Goal: Information Seeking & Learning: Find specific fact

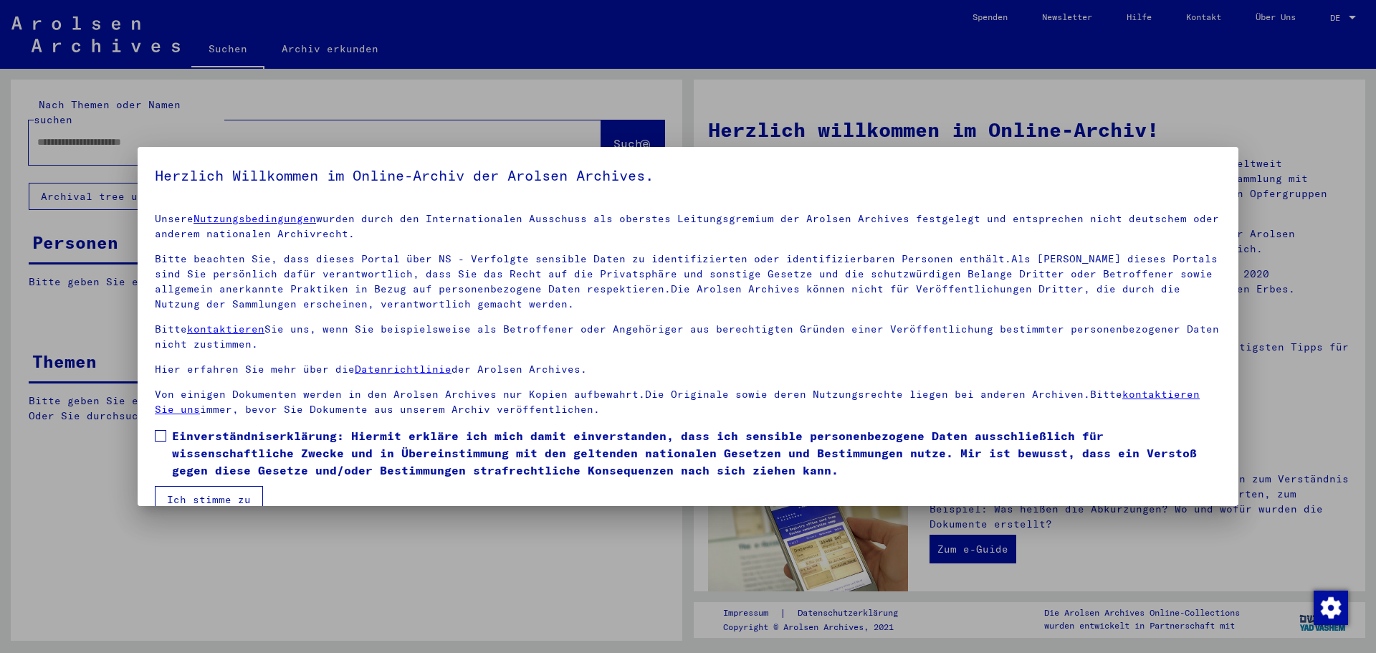
click at [1289, 232] on div at bounding box center [688, 326] width 1376 height 653
click at [98, 214] on div at bounding box center [688, 326] width 1376 height 653
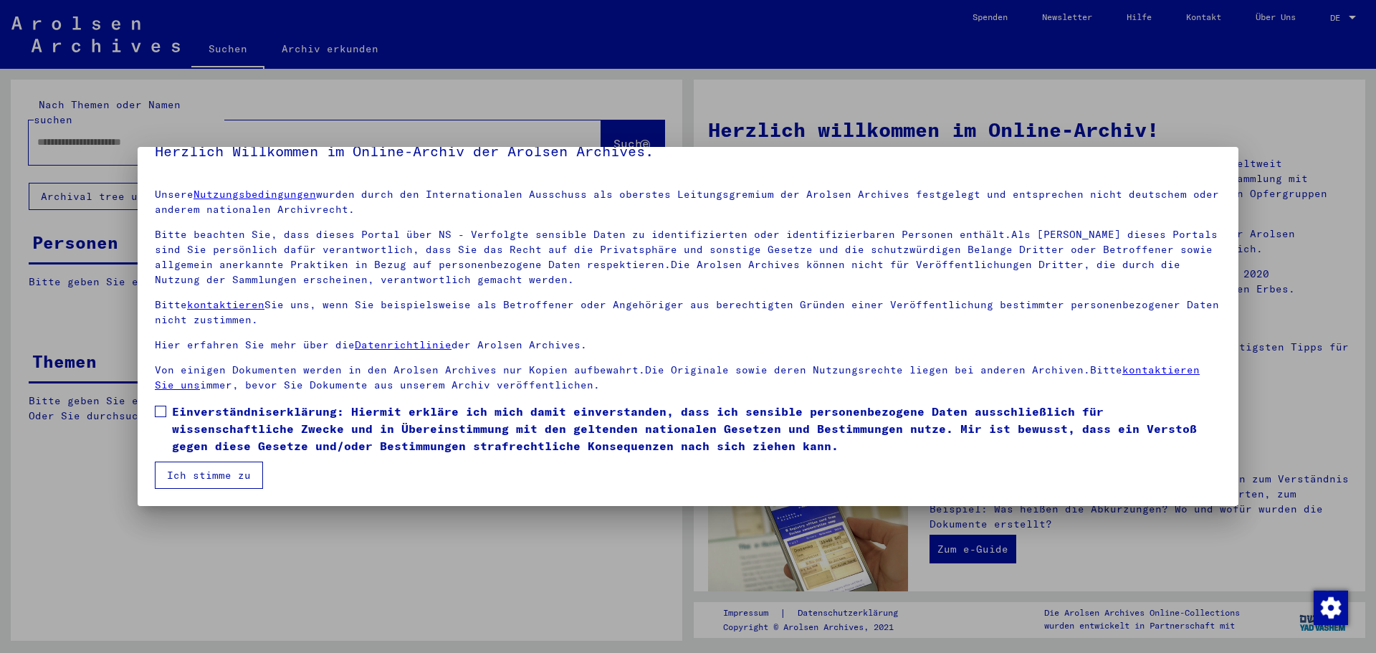
click at [158, 407] on span at bounding box center [160, 411] width 11 height 11
click at [188, 479] on button "Ich stimme zu" at bounding box center [209, 475] width 108 height 27
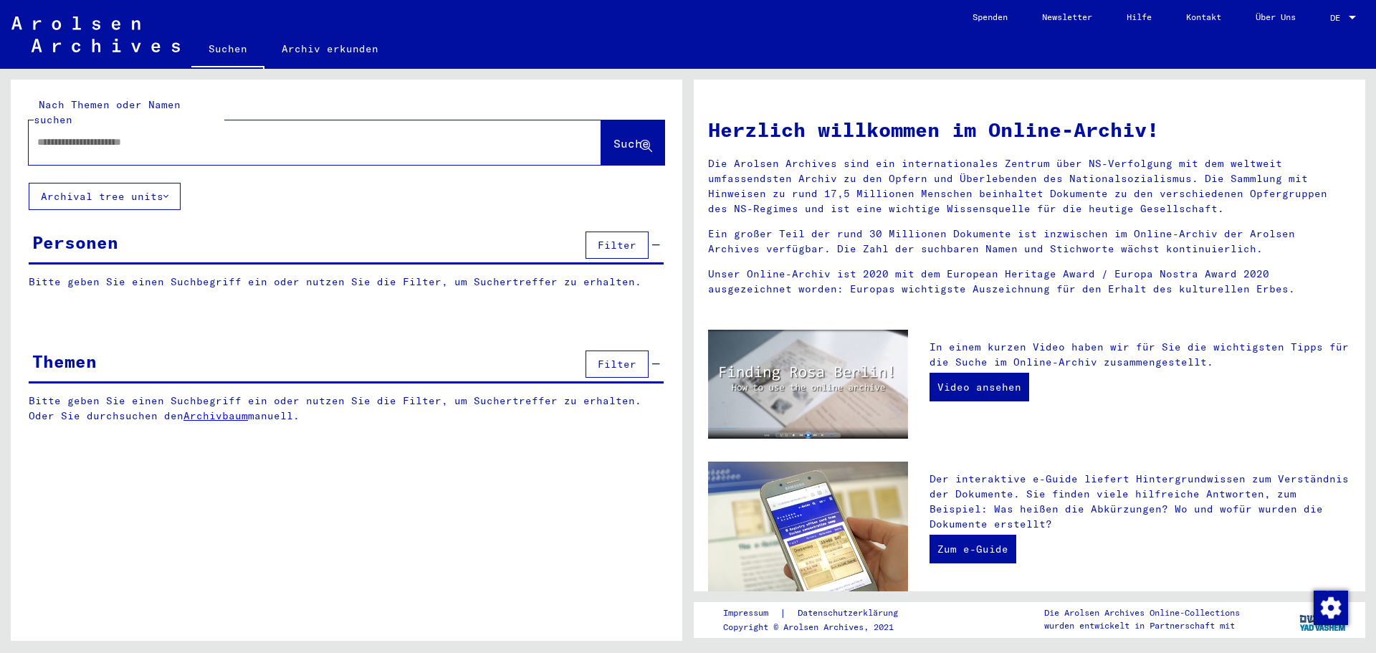
click at [37, 135] on input "text" at bounding box center [297, 142] width 521 height 15
type input "**********"
click at [614, 136] on span "Suche" at bounding box center [632, 143] width 36 height 14
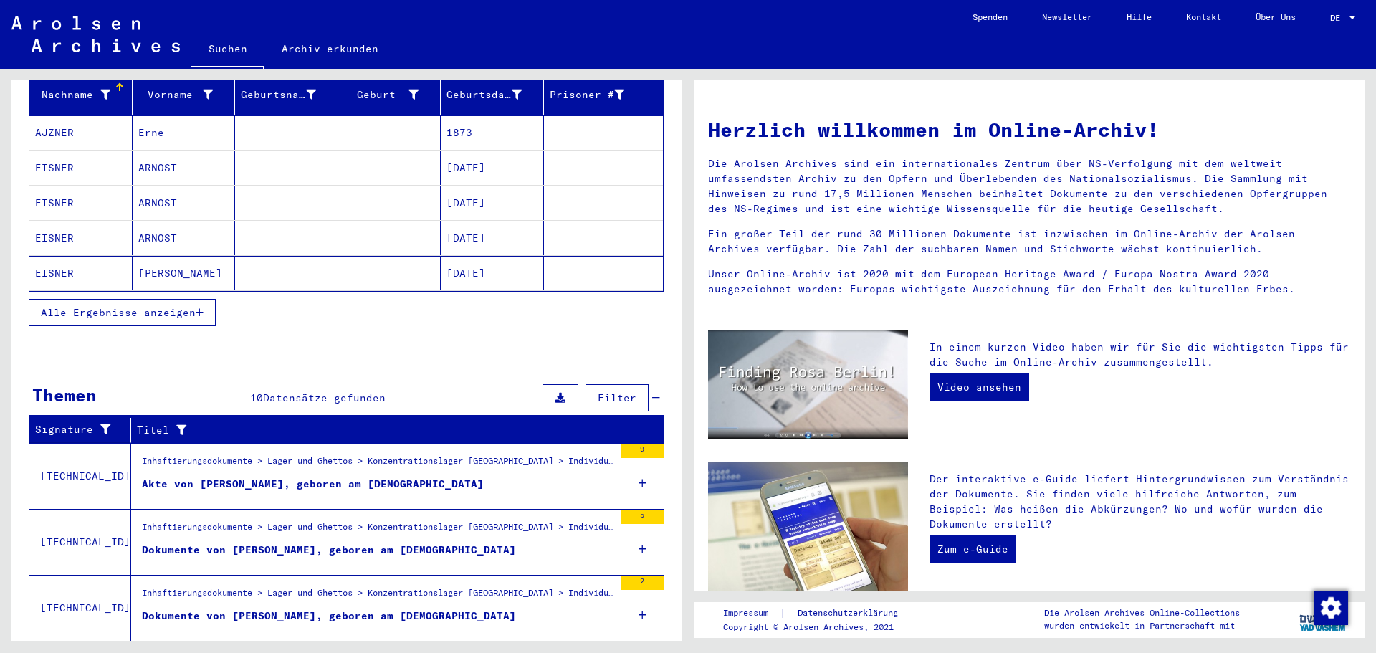
scroll to position [215, 0]
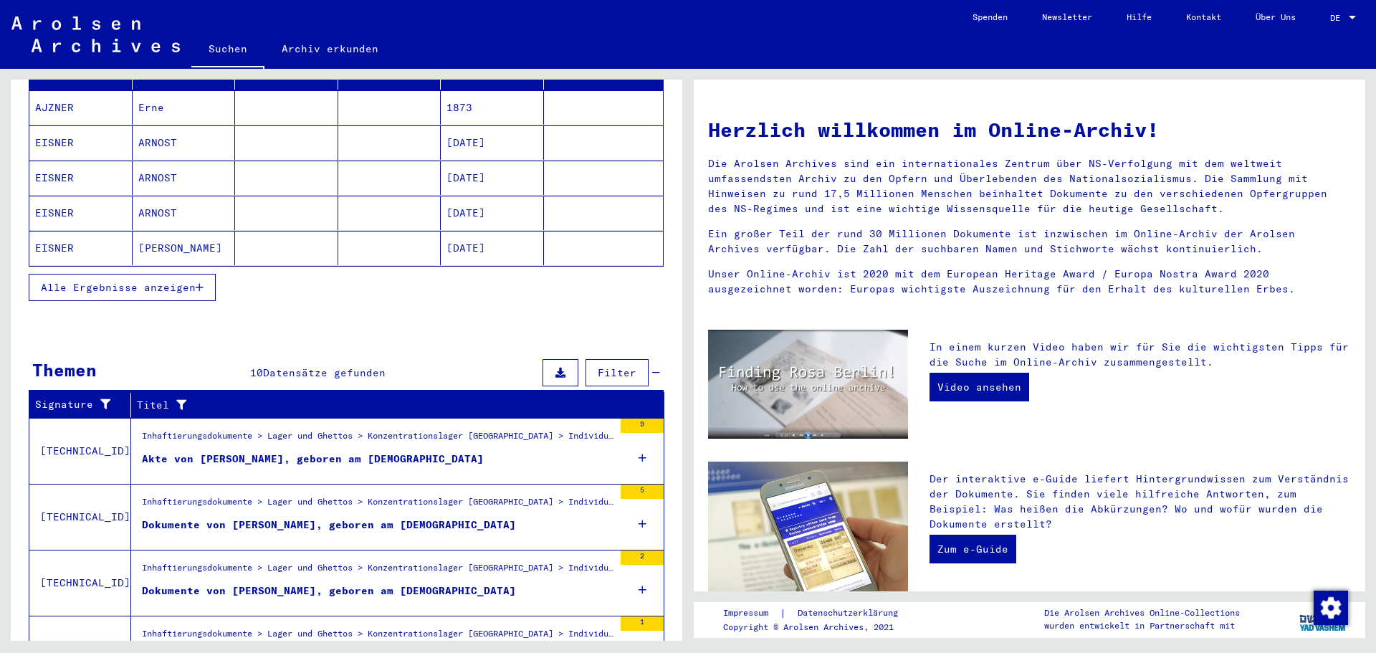
click at [639, 447] on icon at bounding box center [643, 458] width 8 height 50
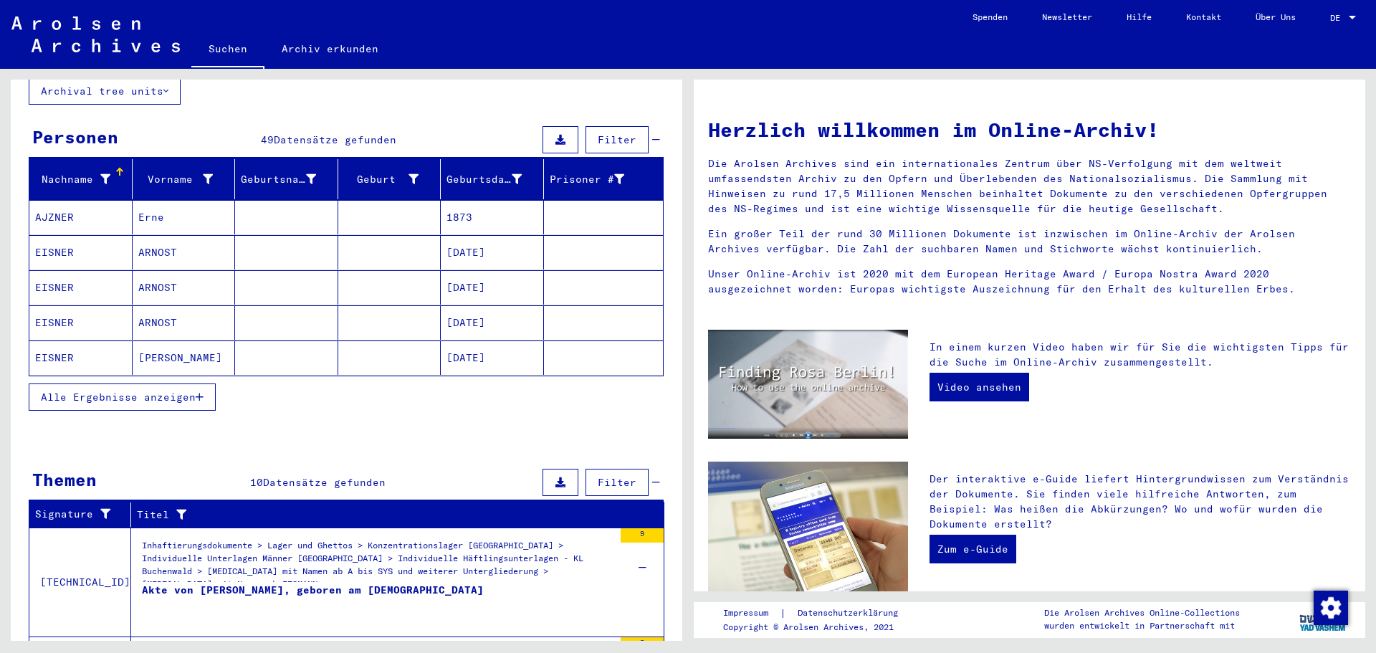
scroll to position [34, 0]
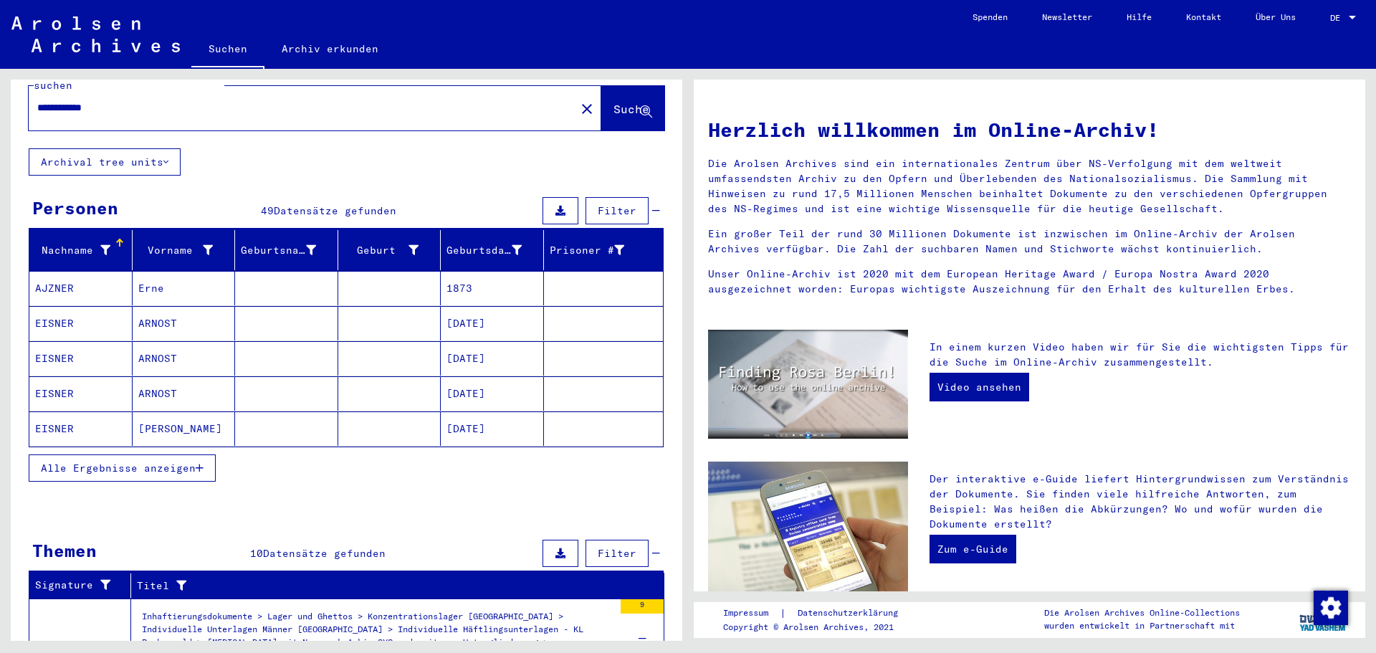
click at [193, 462] on span "Alle Ergebnisse anzeigen" at bounding box center [118, 468] width 155 height 13
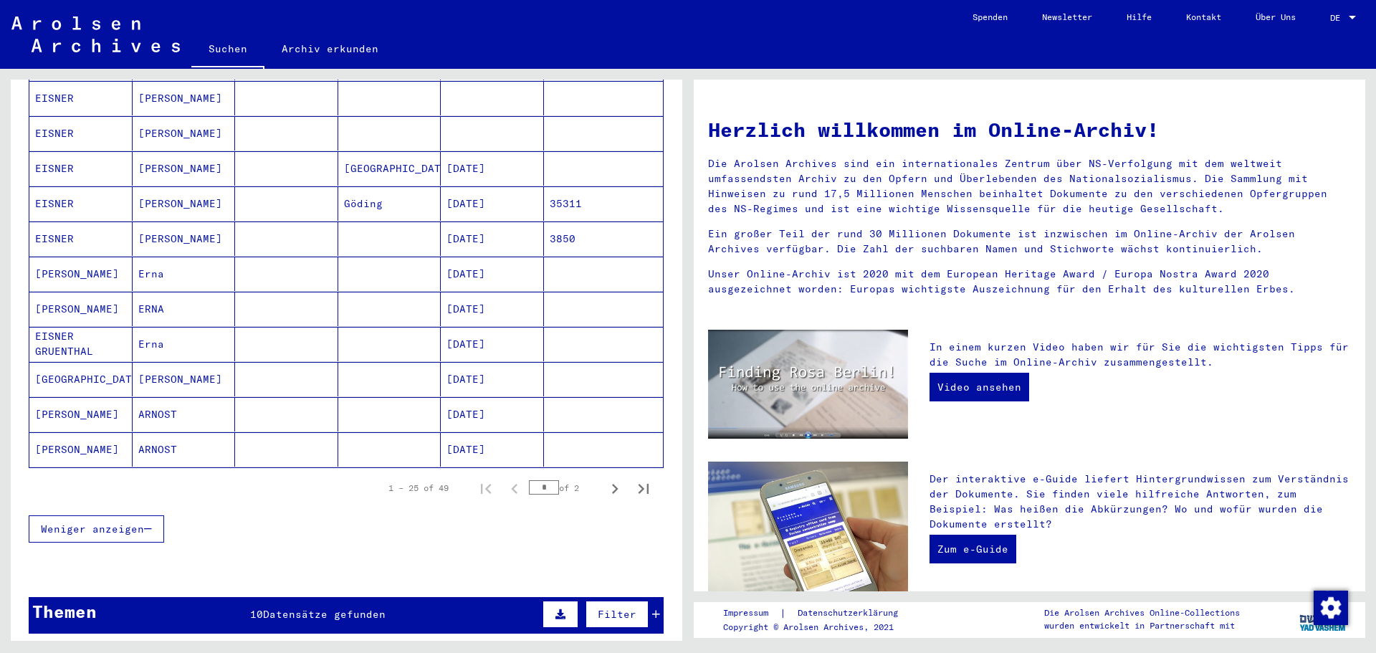
scroll to position [694, 0]
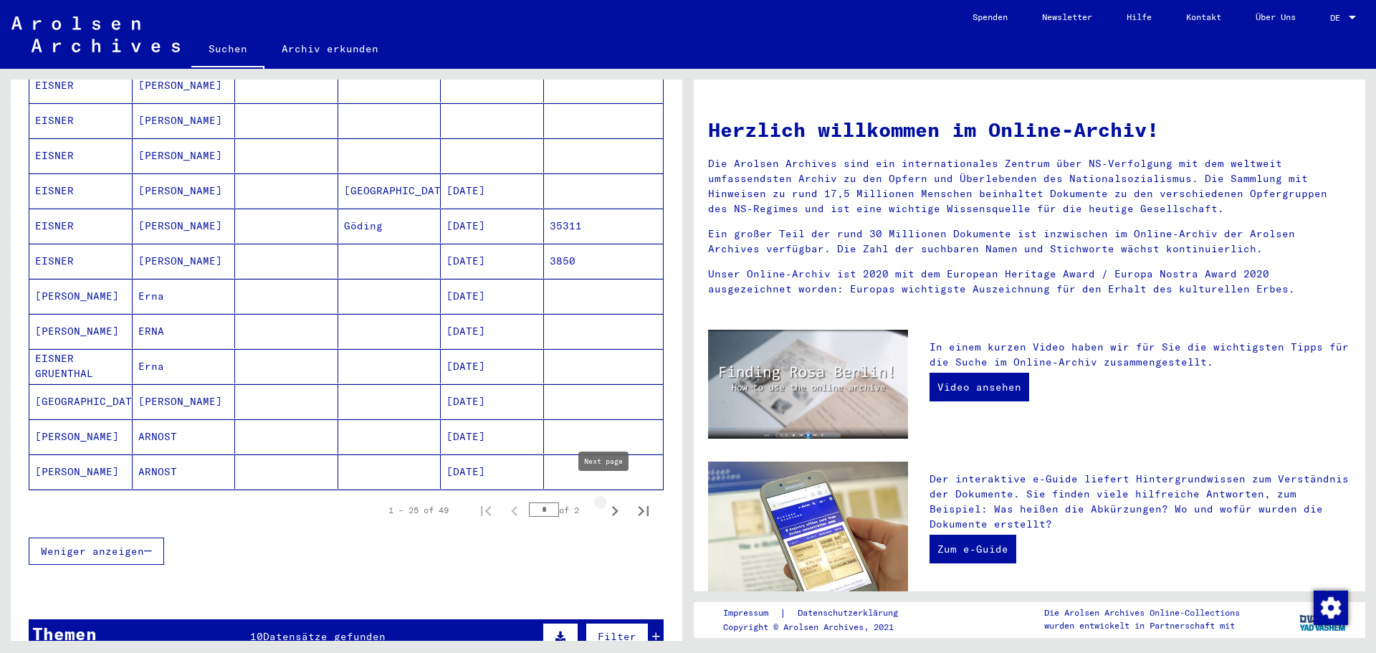
click at [605, 501] on icon "Next page" at bounding box center [615, 511] width 20 height 20
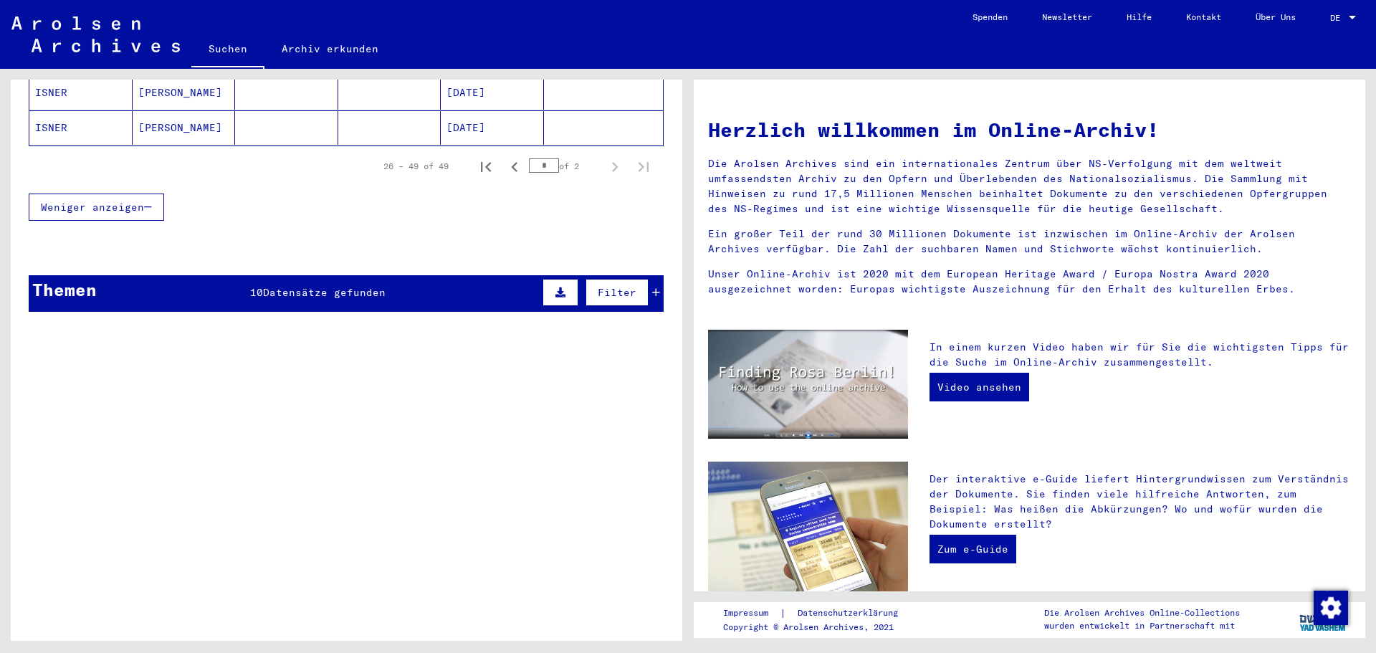
scroll to position [1003, 0]
click at [505, 156] on icon "Previous page" at bounding box center [515, 166] width 20 height 20
type input "*"
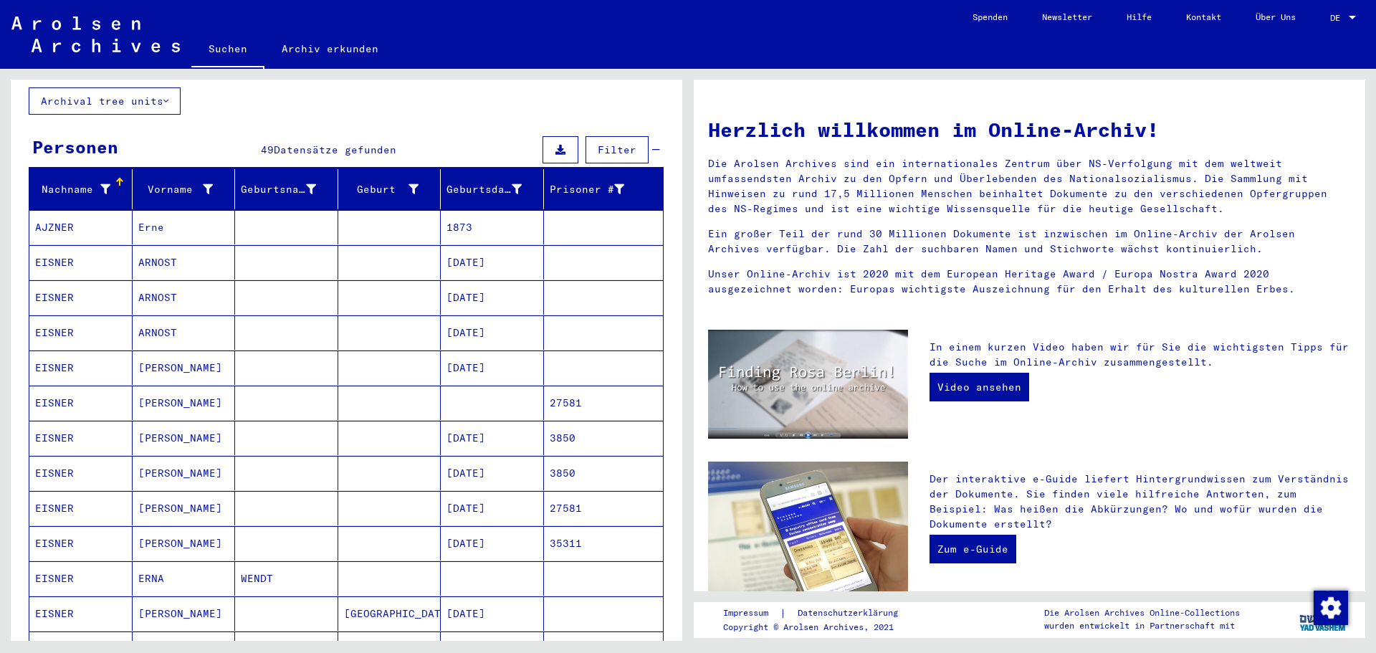
scroll to position [72, 0]
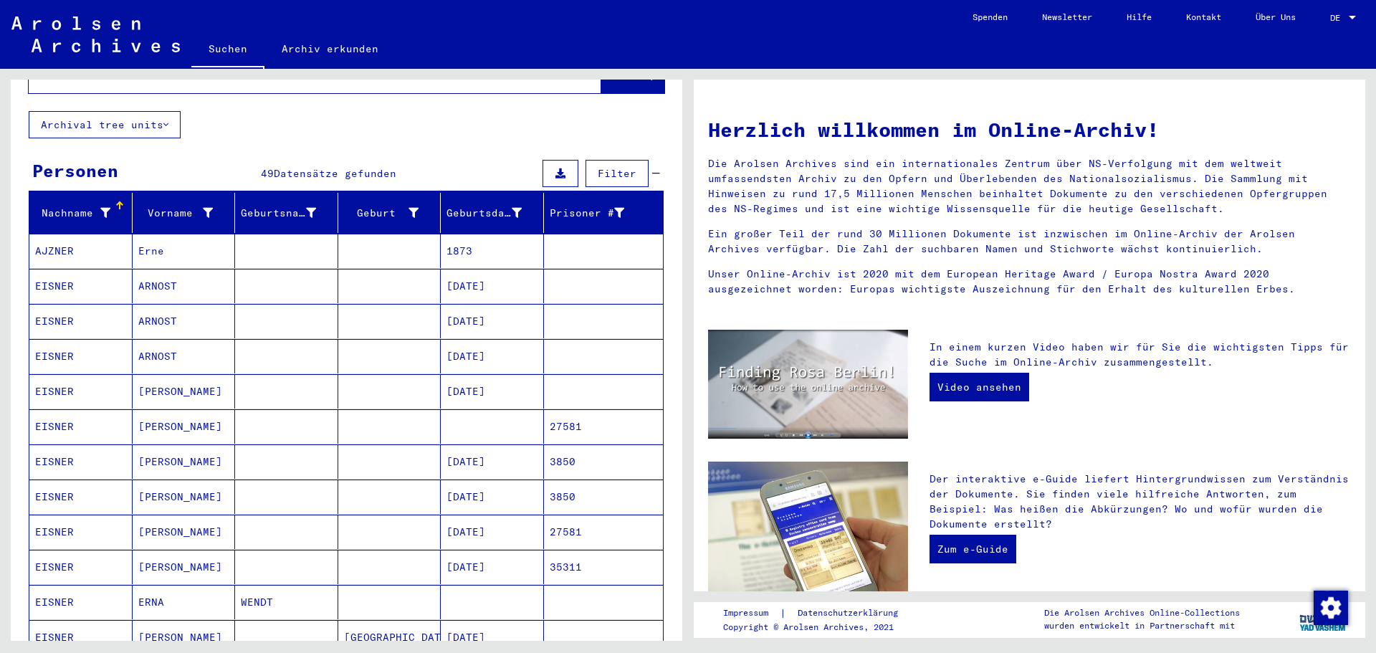
click at [97, 447] on mat-cell "EISNER" at bounding box center [80, 461] width 103 height 34
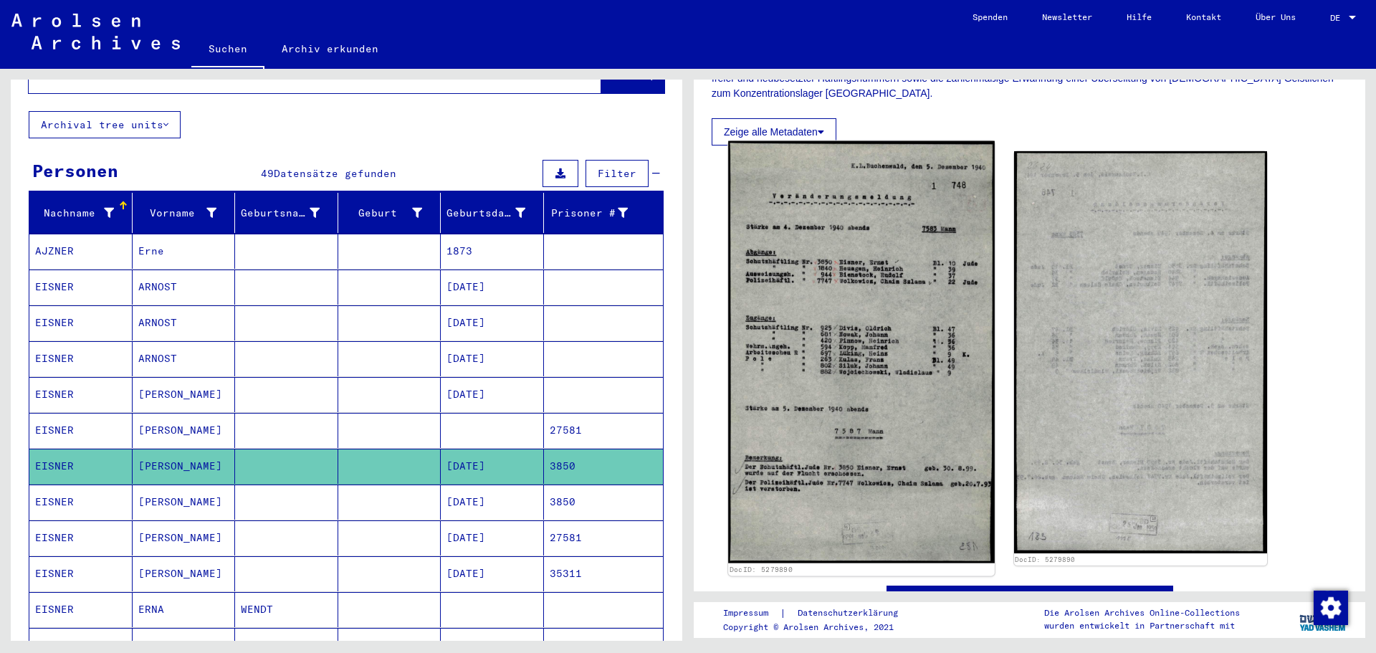
scroll to position [358, 0]
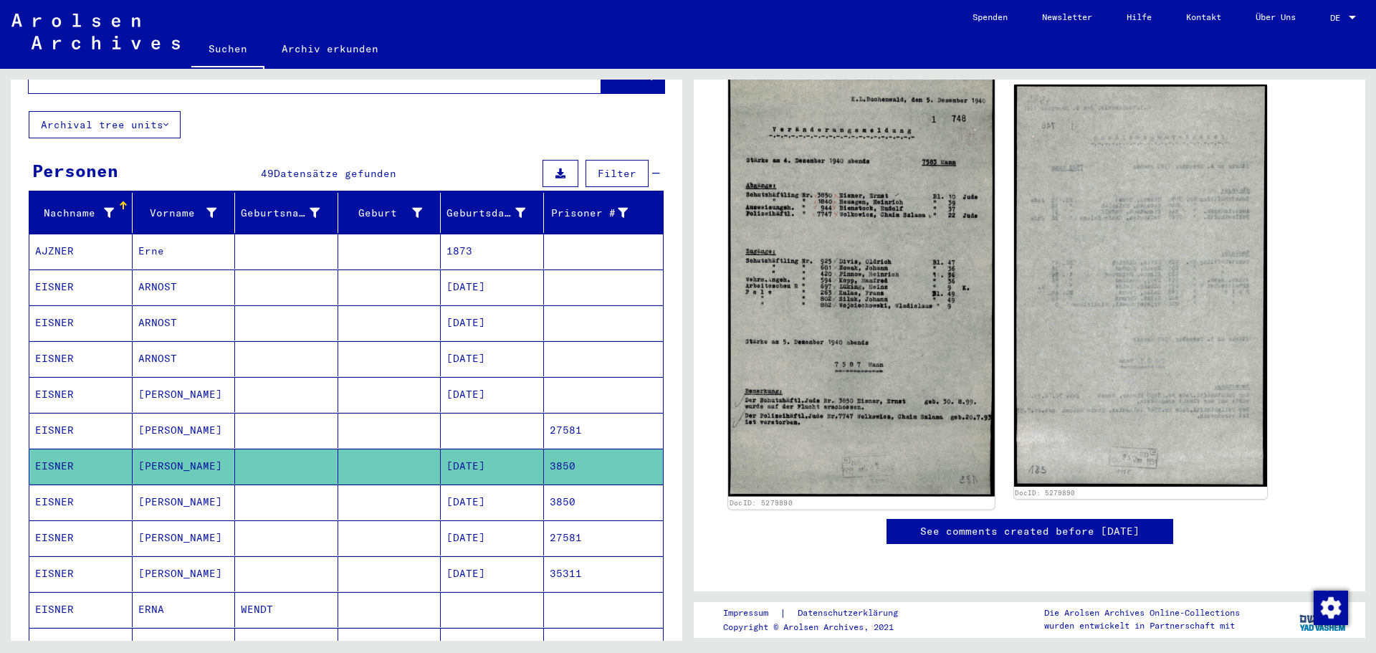
click at [884, 292] on img at bounding box center [861, 286] width 266 height 422
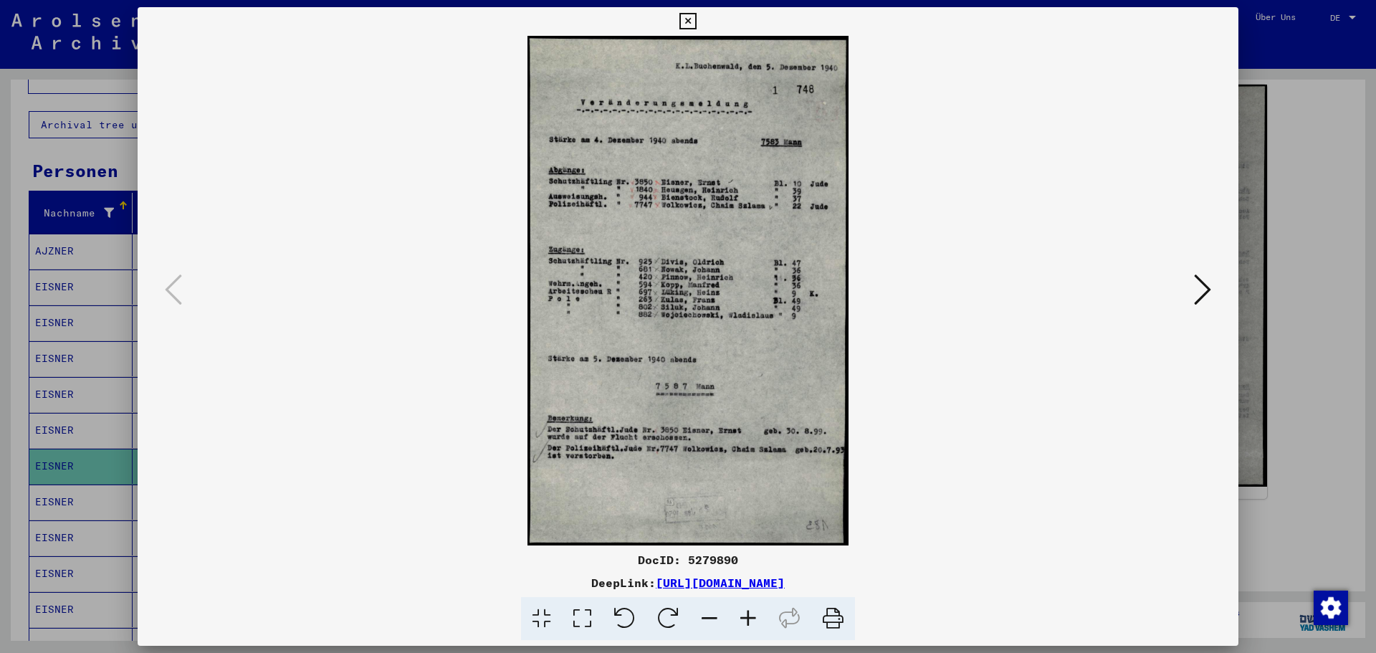
click at [692, 24] on icon at bounding box center [687, 21] width 16 height 17
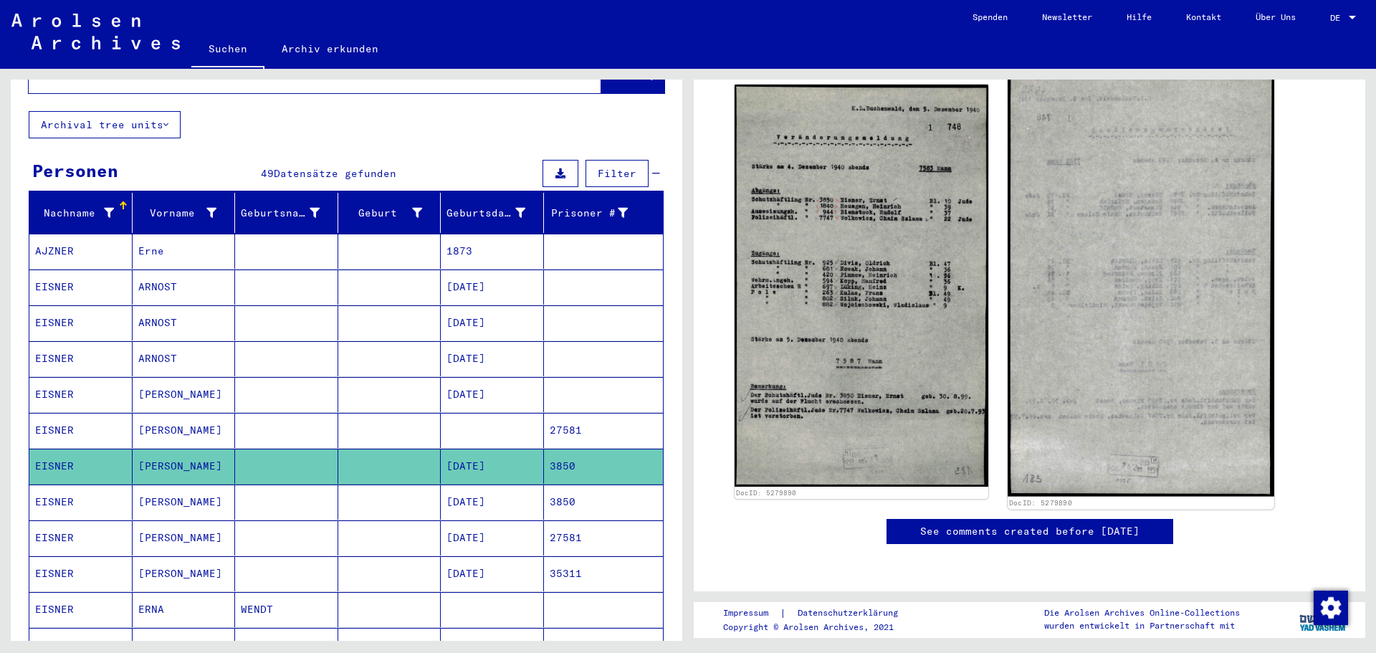
click at [1135, 279] on img at bounding box center [1141, 286] width 266 height 422
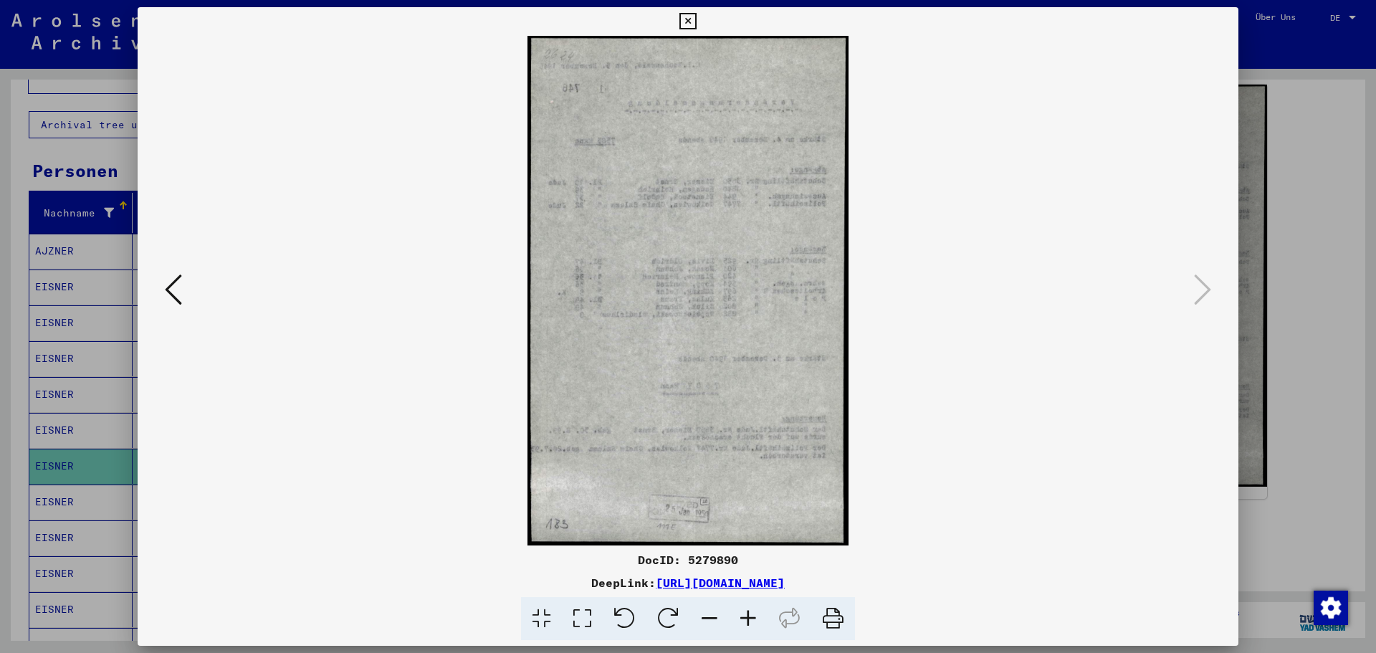
click at [785, 583] on link "[URL][DOMAIN_NAME]" at bounding box center [720, 583] width 129 height 14
click at [175, 277] on icon at bounding box center [173, 289] width 17 height 34
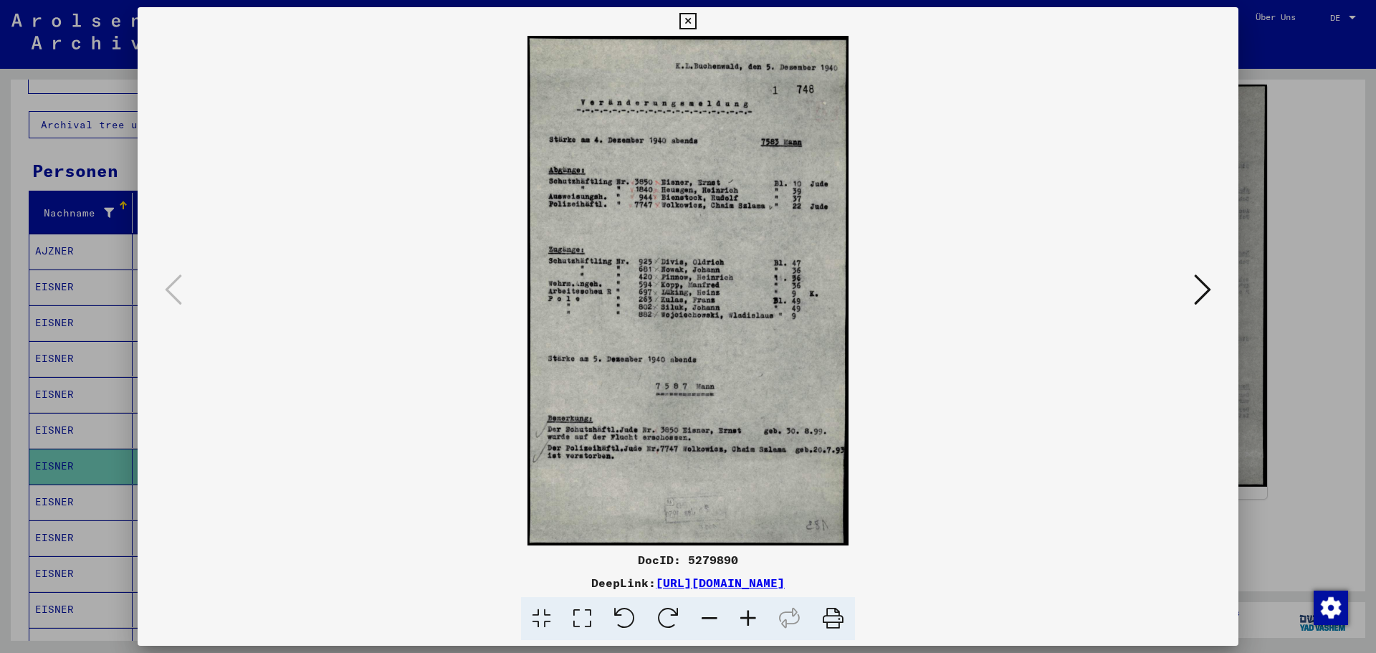
click at [1323, 279] on div at bounding box center [688, 326] width 1376 height 653
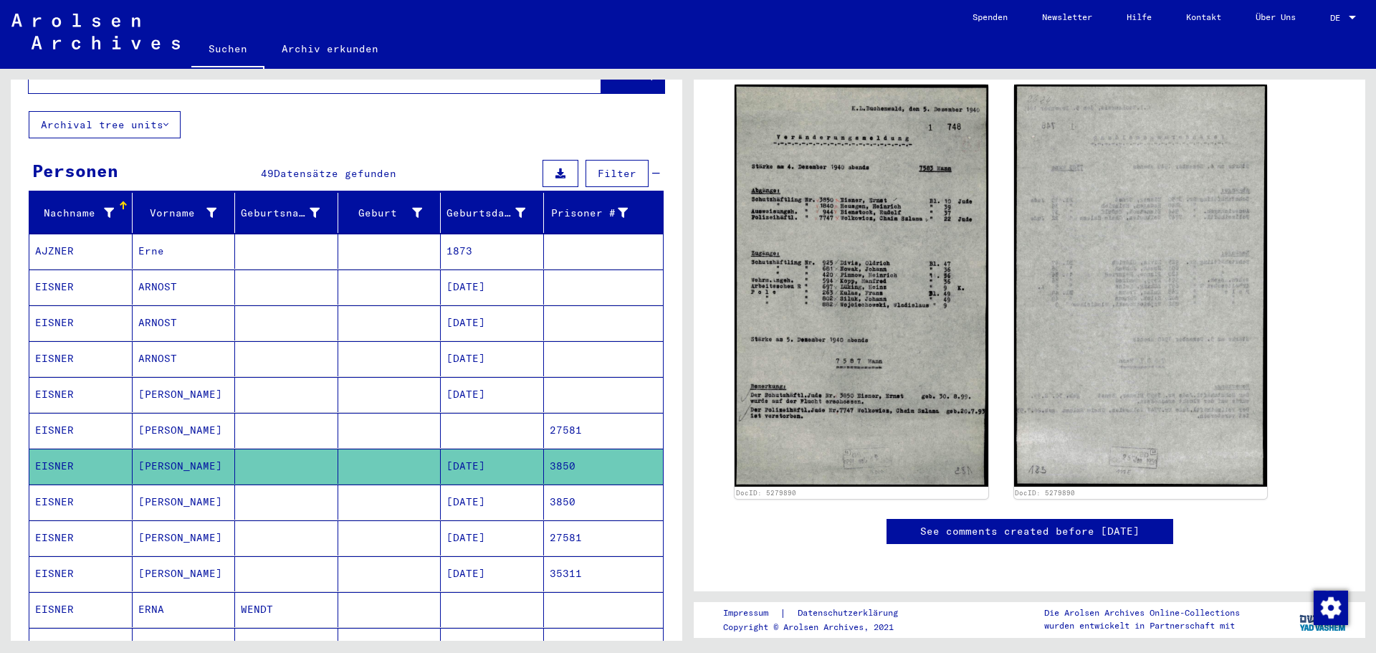
click at [168, 528] on mat-cell "[PERSON_NAME]" at bounding box center [184, 537] width 103 height 35
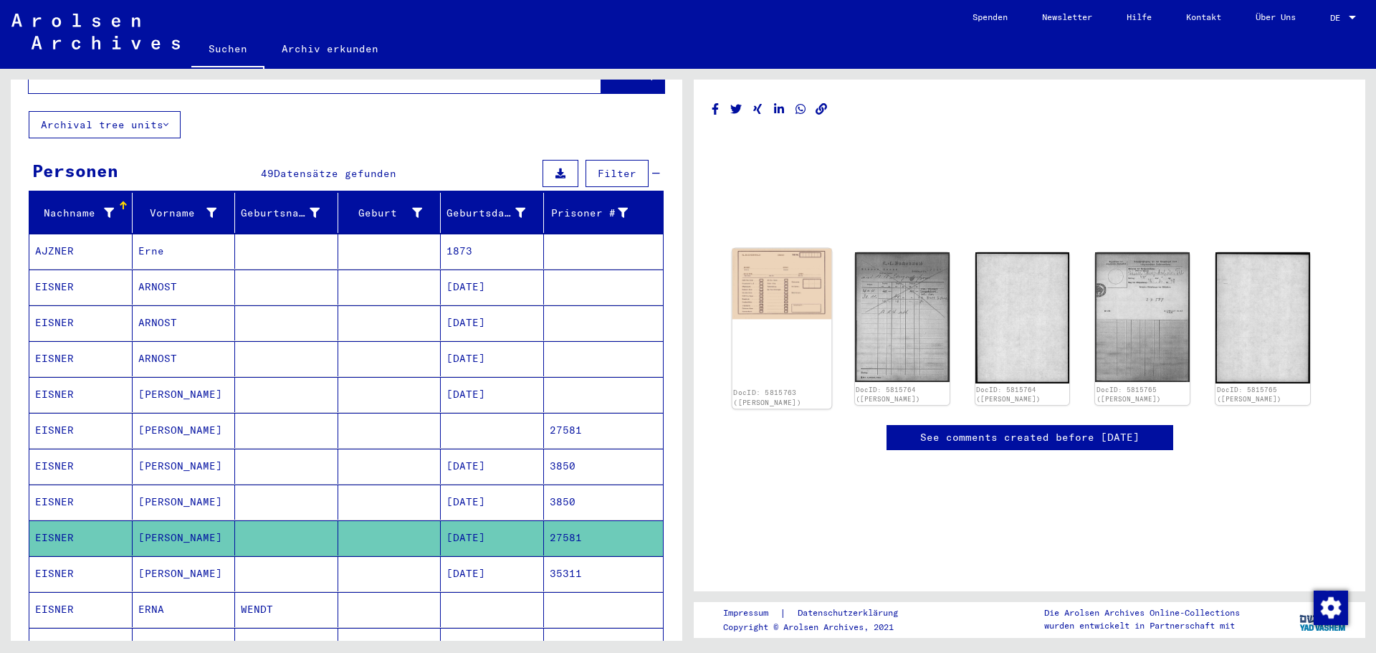
click at [792, 249] on img at bounding box center [781, 284] width 99 height 70
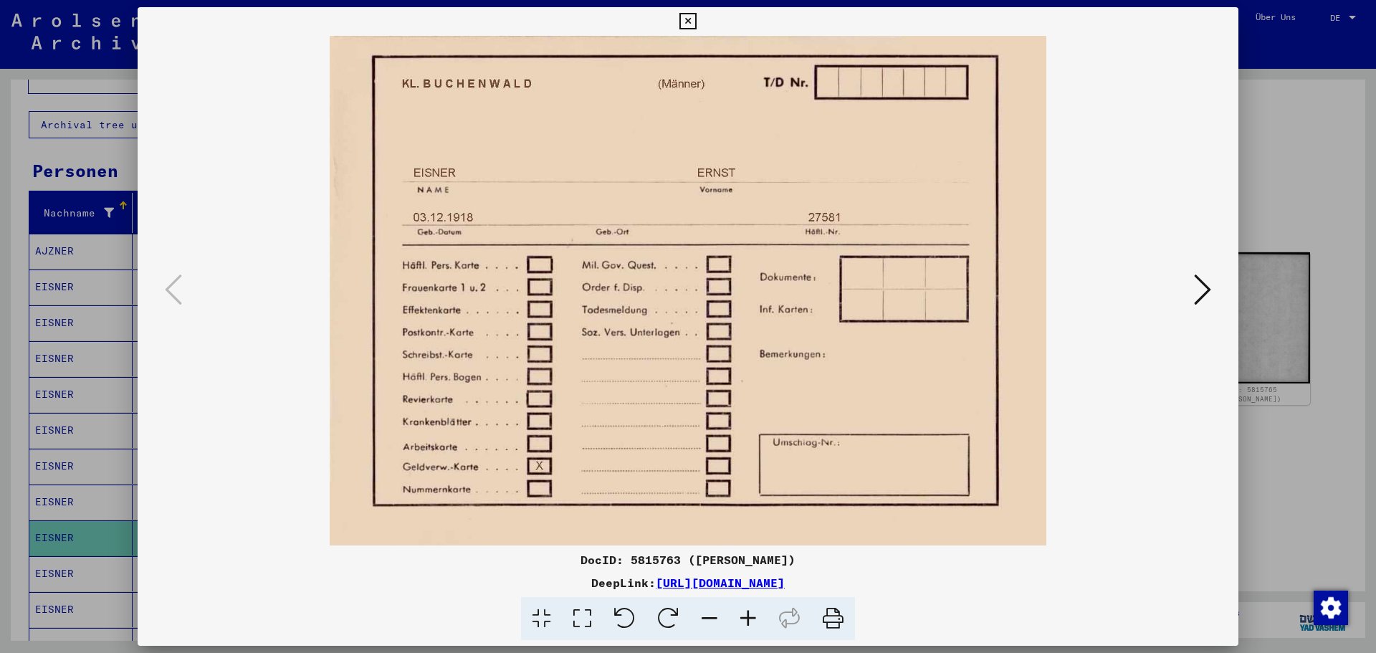
click at [1205, 289] on icon at bounding box center [1202, 289] width 17 height 34
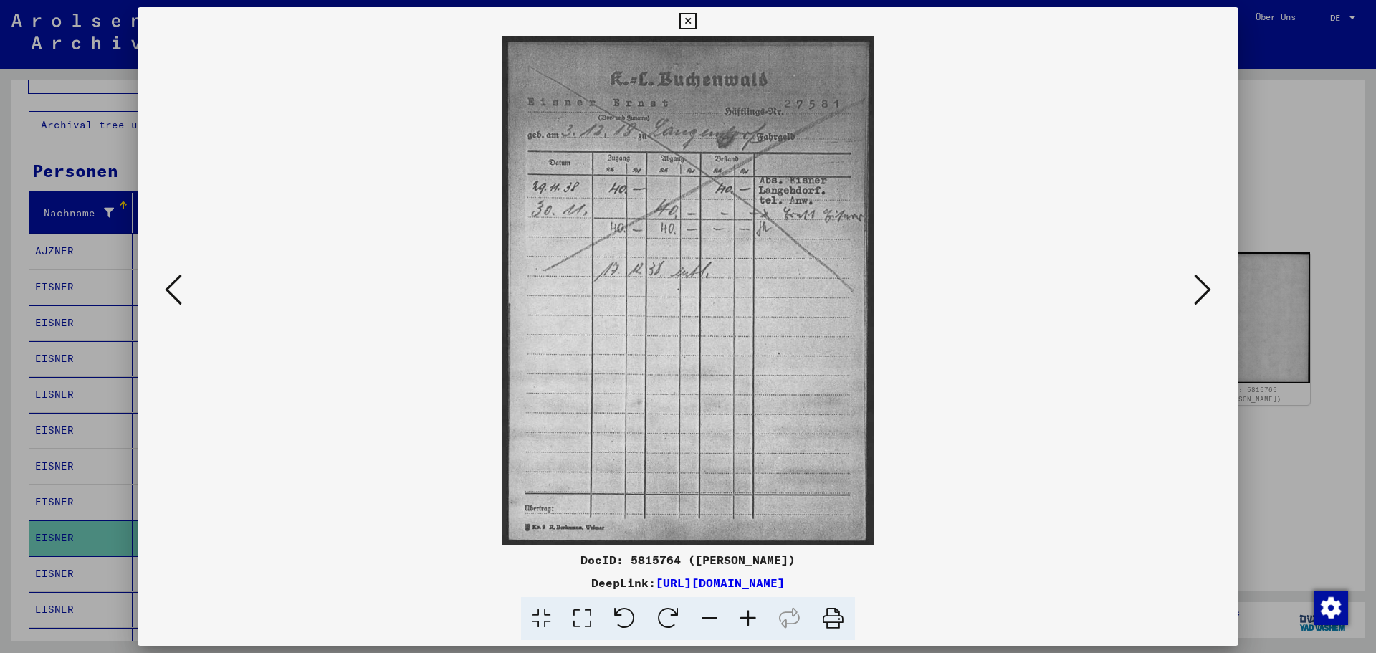
click at [1205, 289] on icon at bounding box center [1202, 289] width 17 height 34
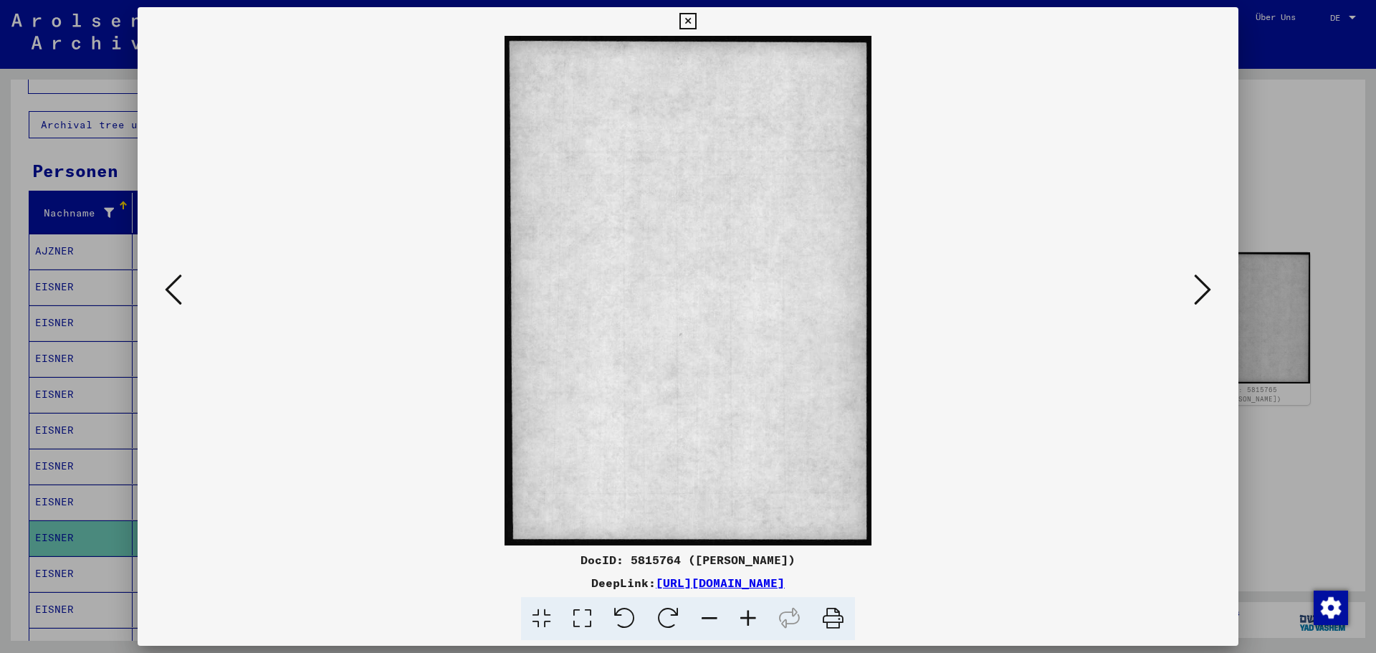
click at [1205, 289] on icon at bounding box center [1202, 289] width 17 height 34
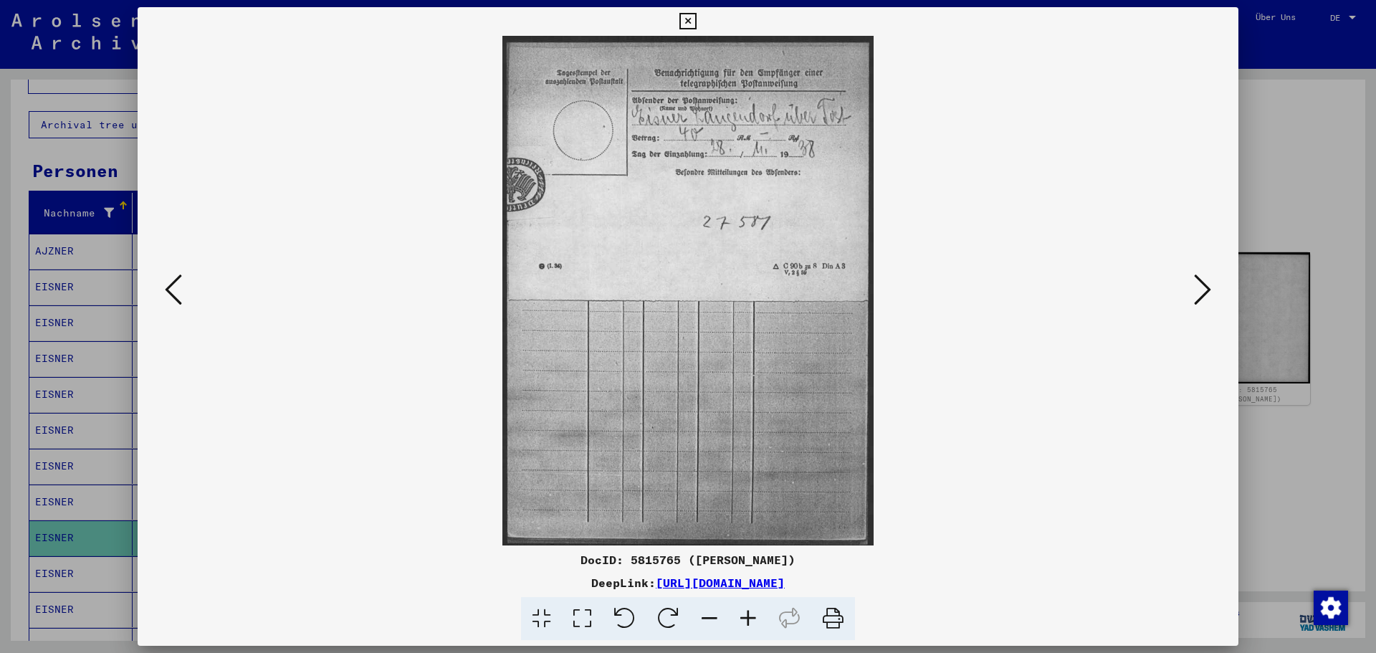
click at [1205, 289] on icon at bounding box center [1202, 289] width 17 height 34
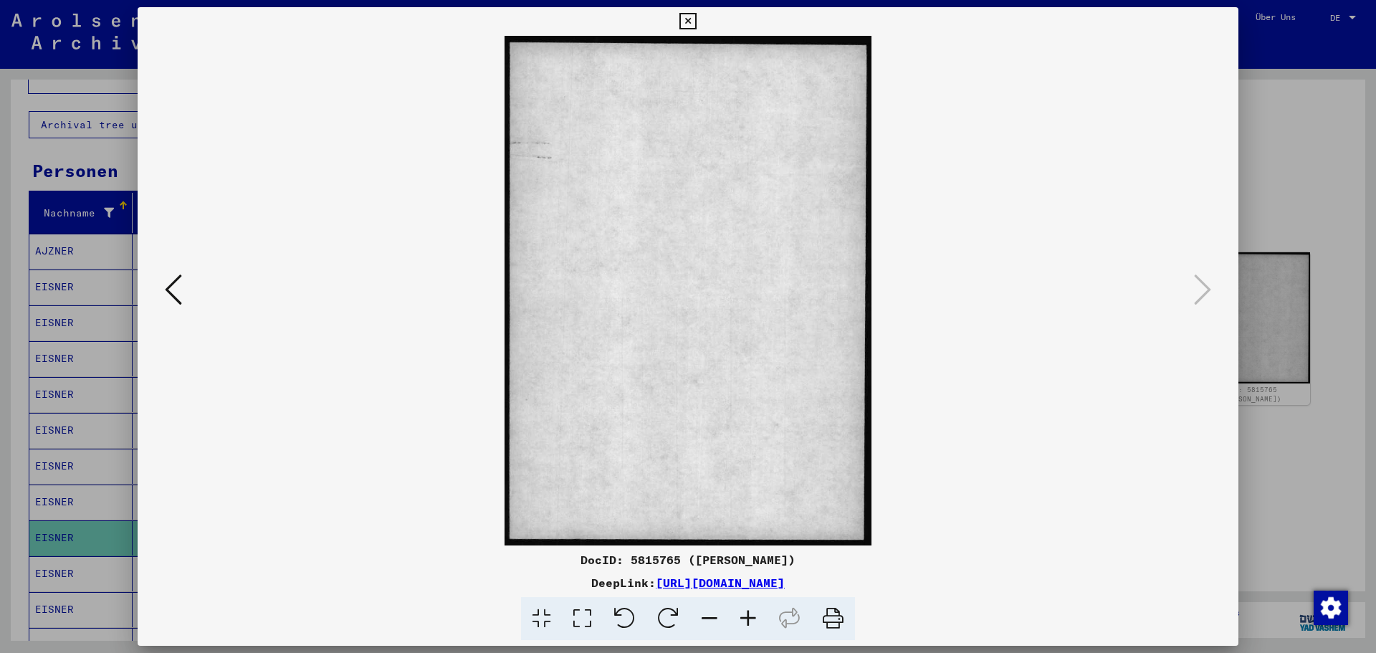
click at [1341, 183] on div at bounding box center [688, 326] width 1376 height 653
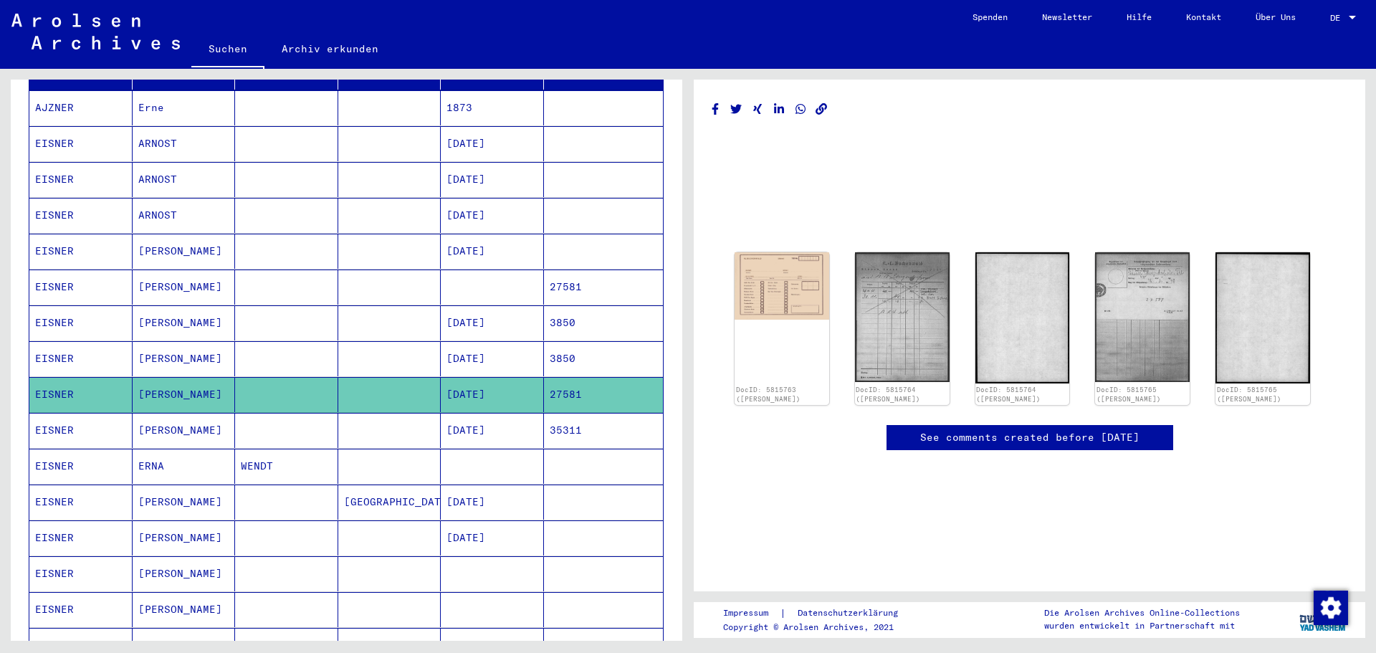
scroll to position [287, 0]
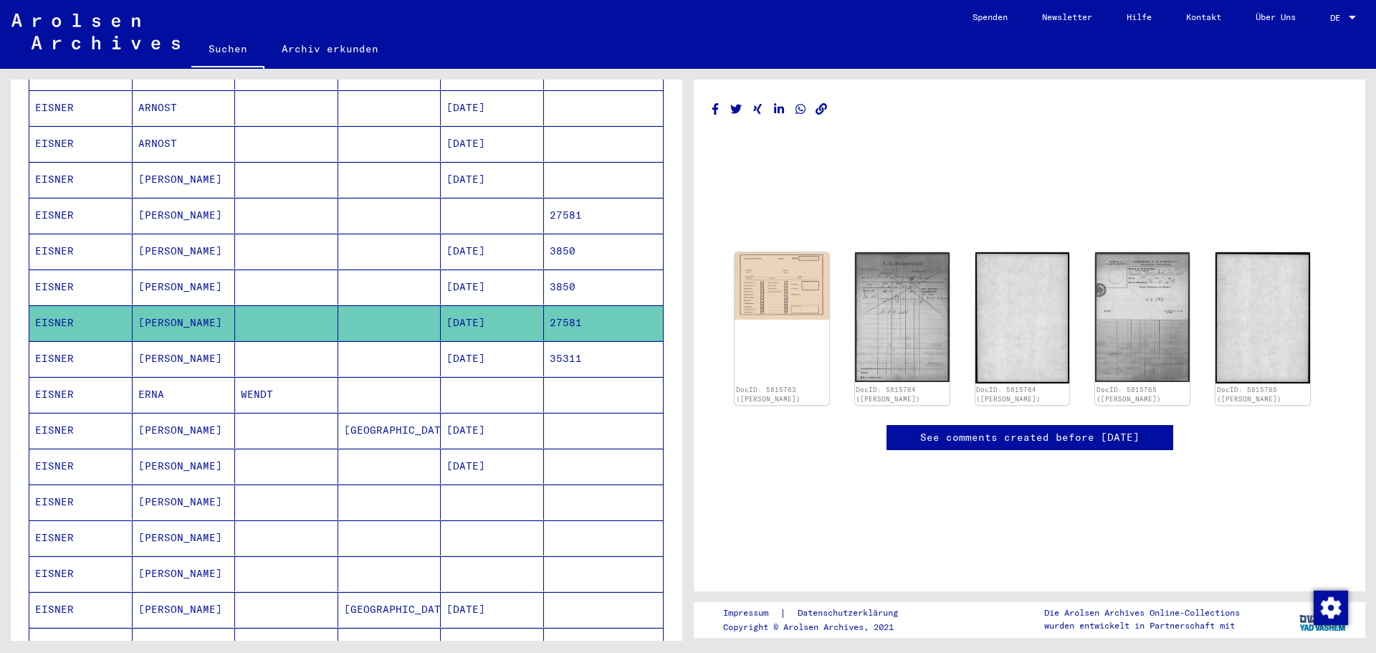
click at [492, 452] on mat-cell "[DATE]" at bounding box center [492, 466] width 103 height 35
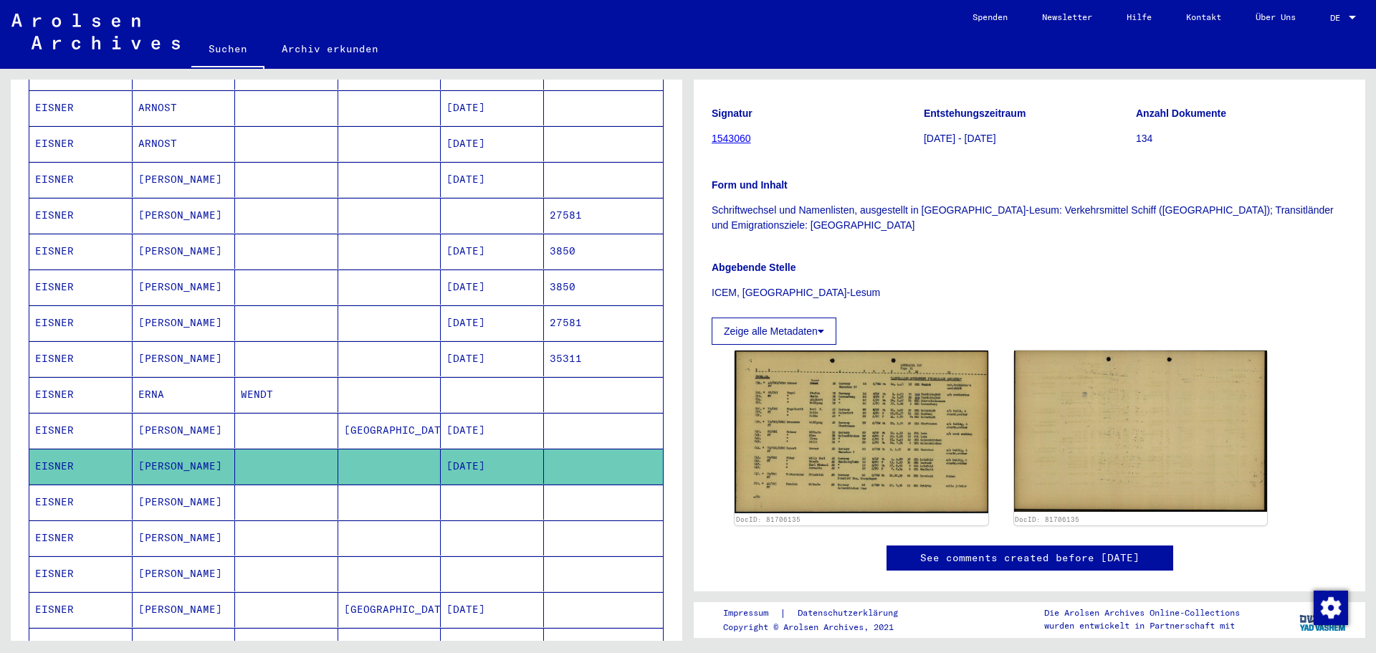
scroll to position [287, 0]
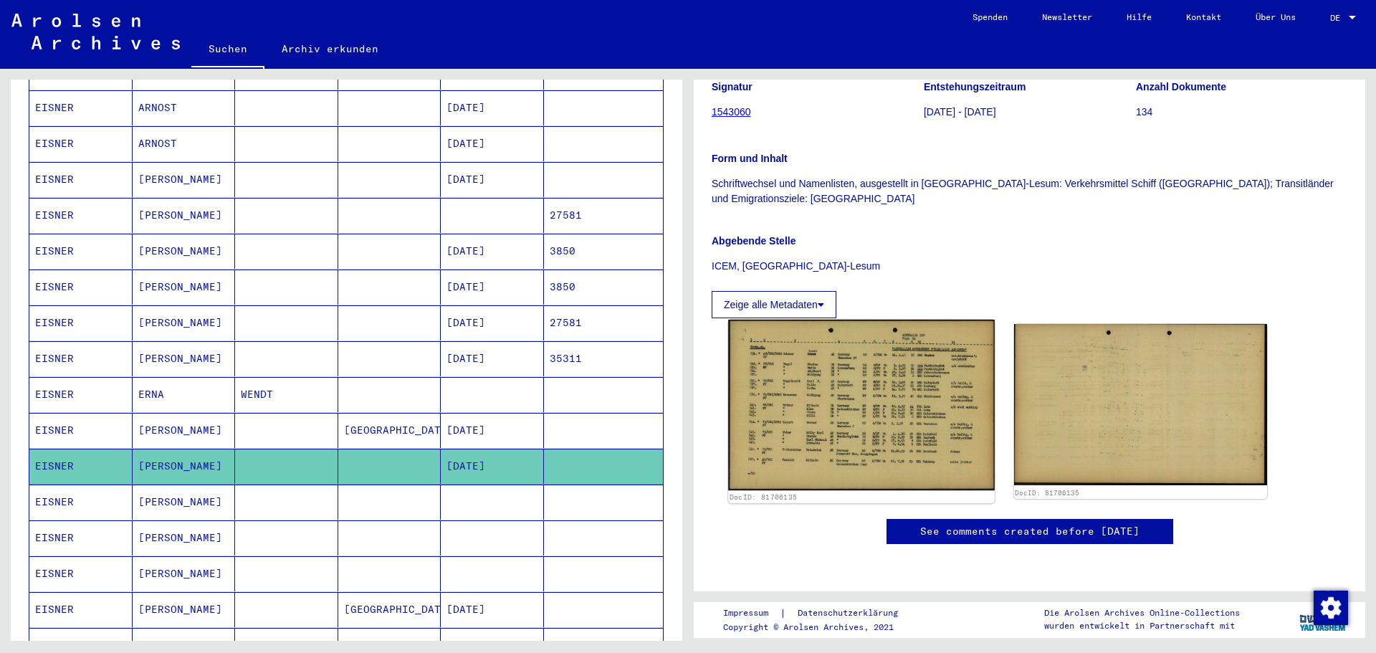
click at [911, 333] on img at bounding box center [861, 405] width 266 height 171
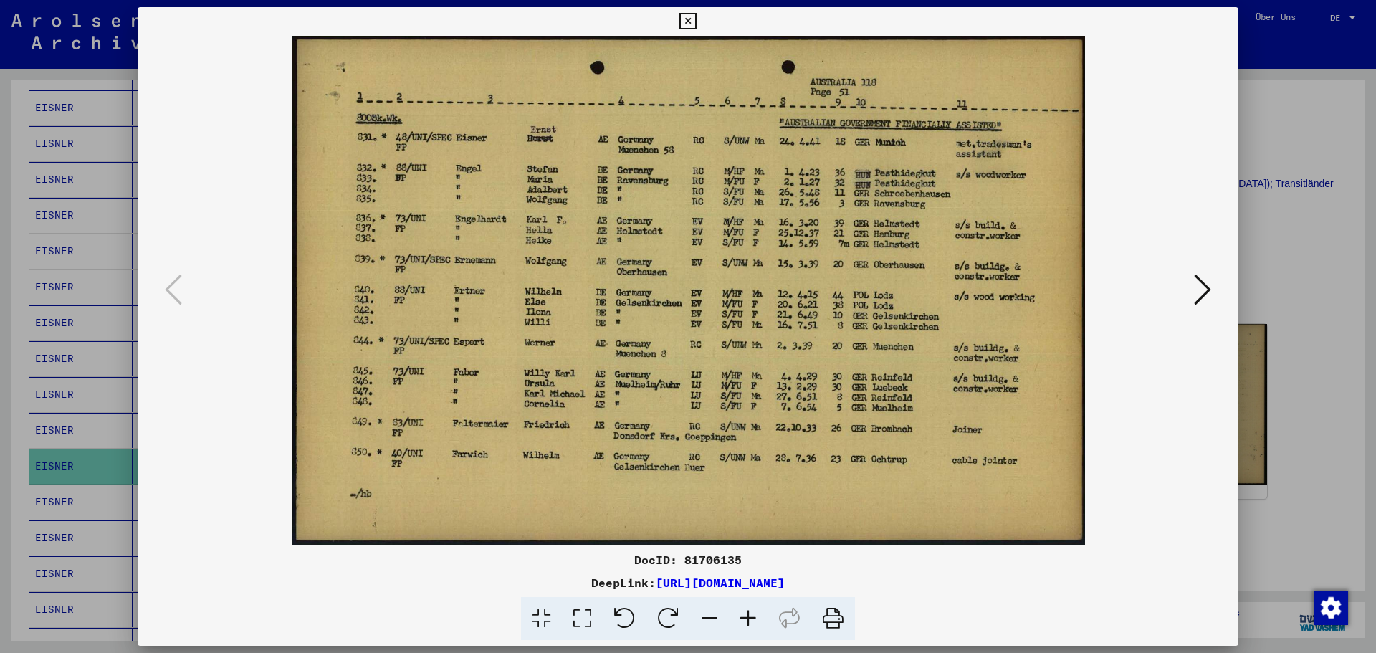
click at [1202, 294] on icon at bounding box center [1202, 289] width 17 height 34
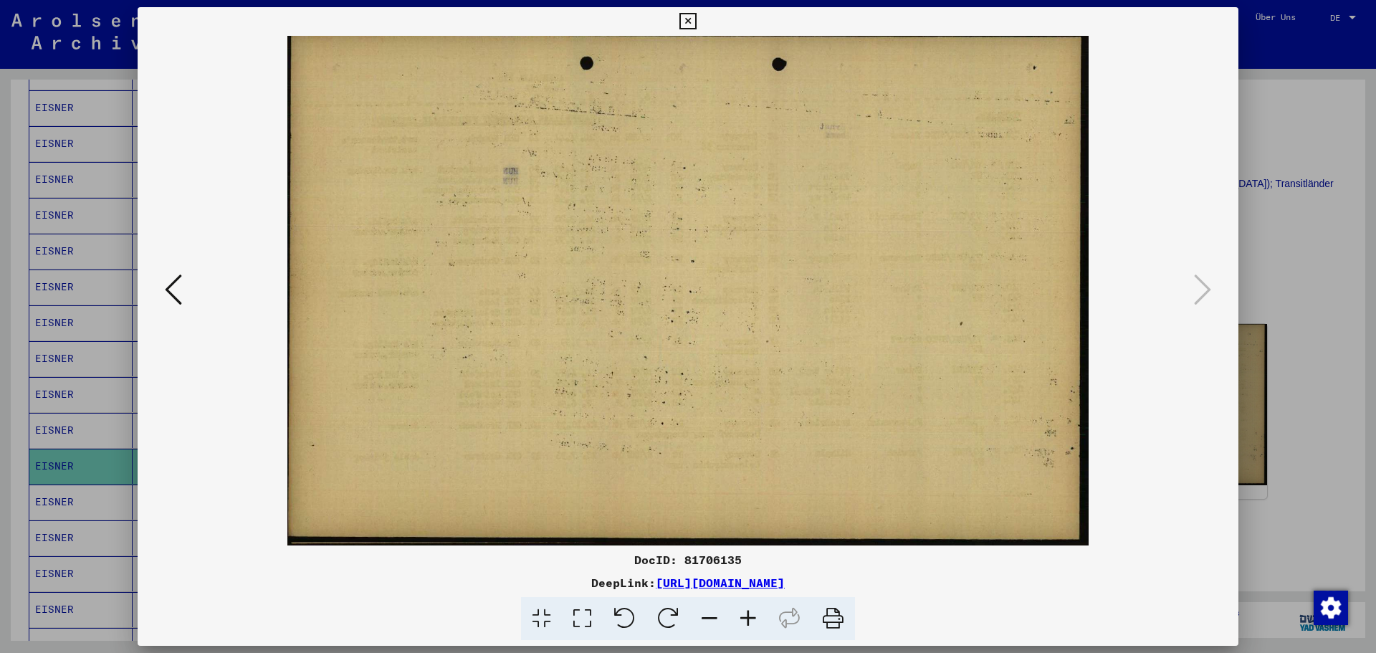
click at [174, 290] on icon at bounding box center [173, 289] width 17 height 34
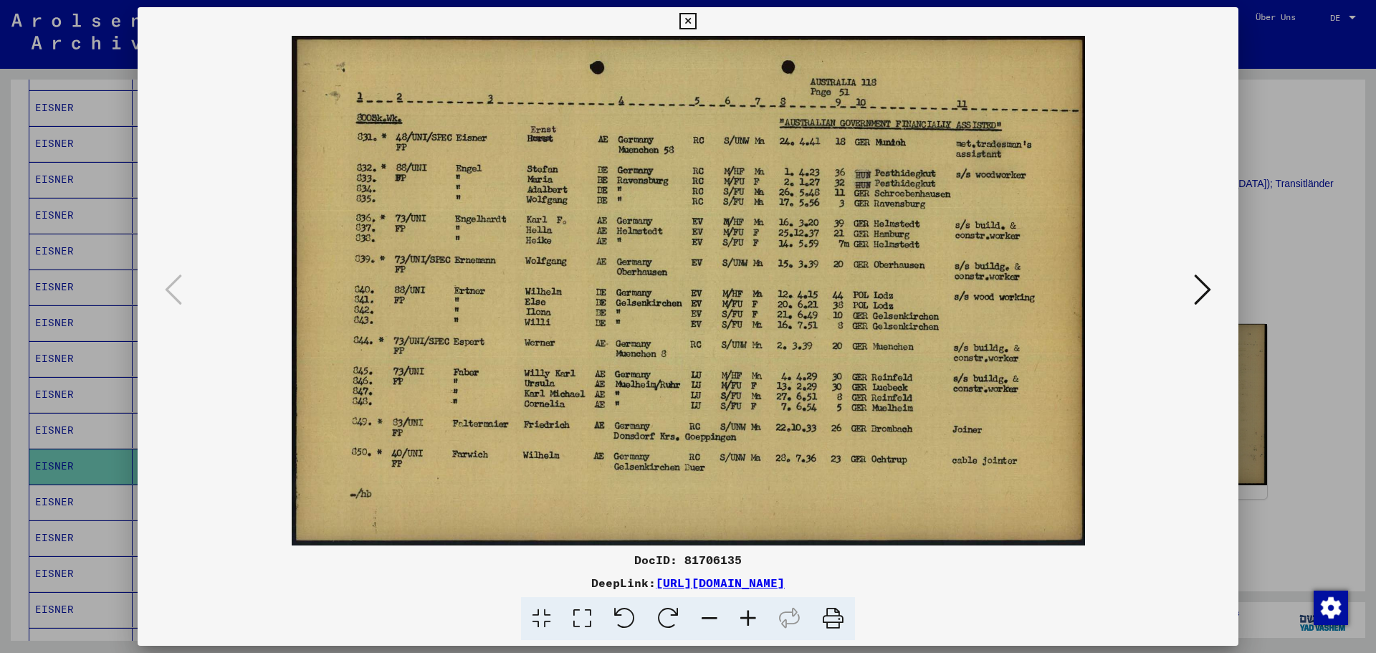
click at [1274, 184] on div at bounding box center [688, 326] width 1376 height 653
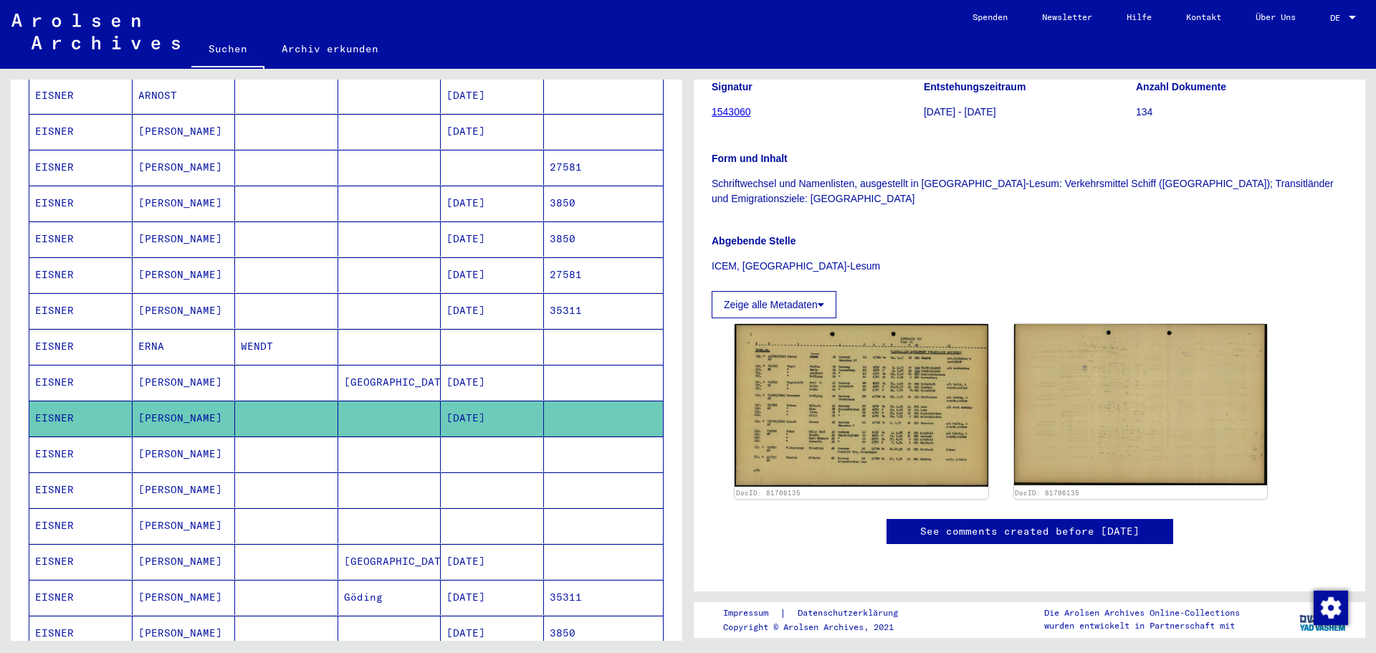
scroll to position [358, 0]
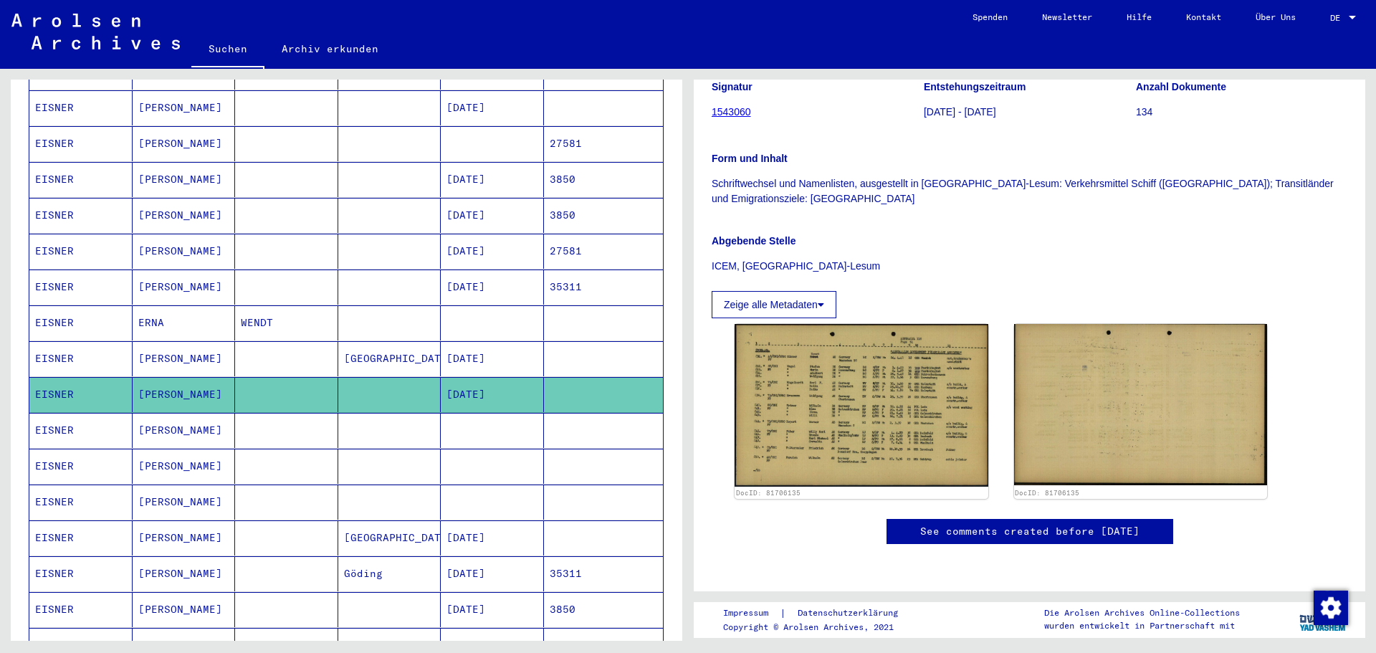
click at [457, 520] on mat-cell "[DATE]" at bounding box center [492, 537] width 103 height 35
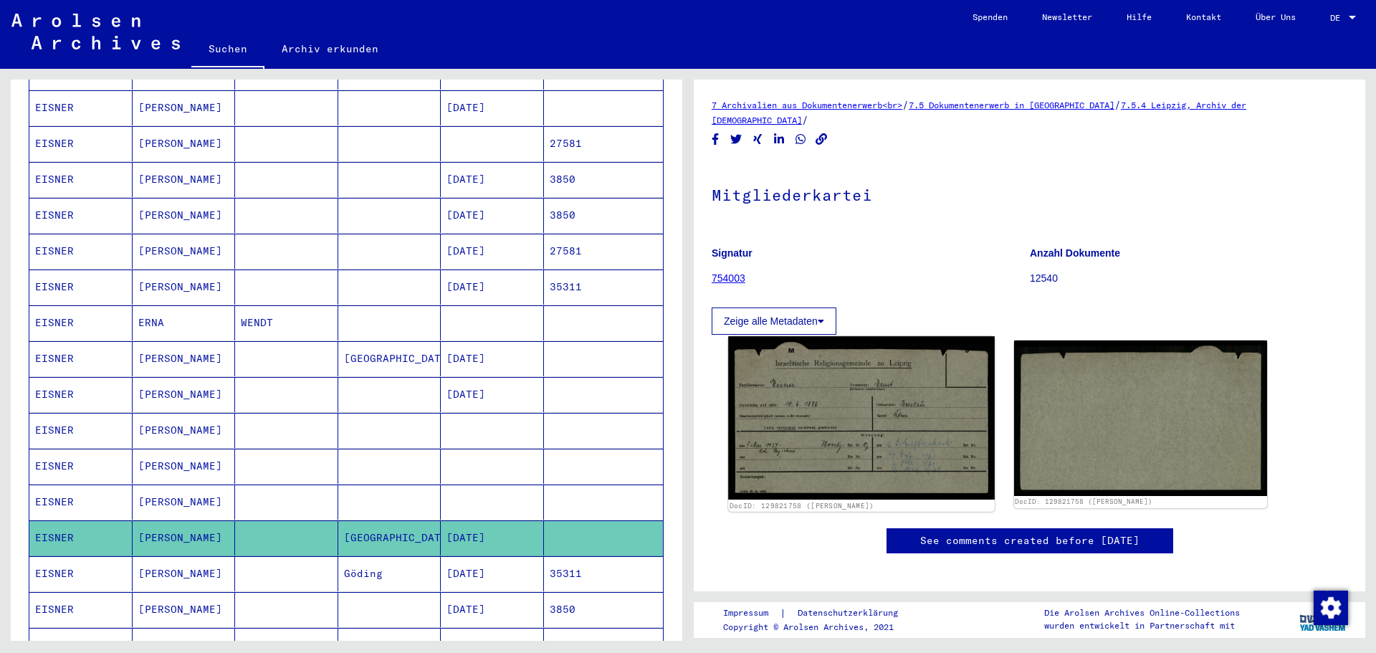
click at [838, 437] on img at bounding box center [861, 417] width 266 height 163
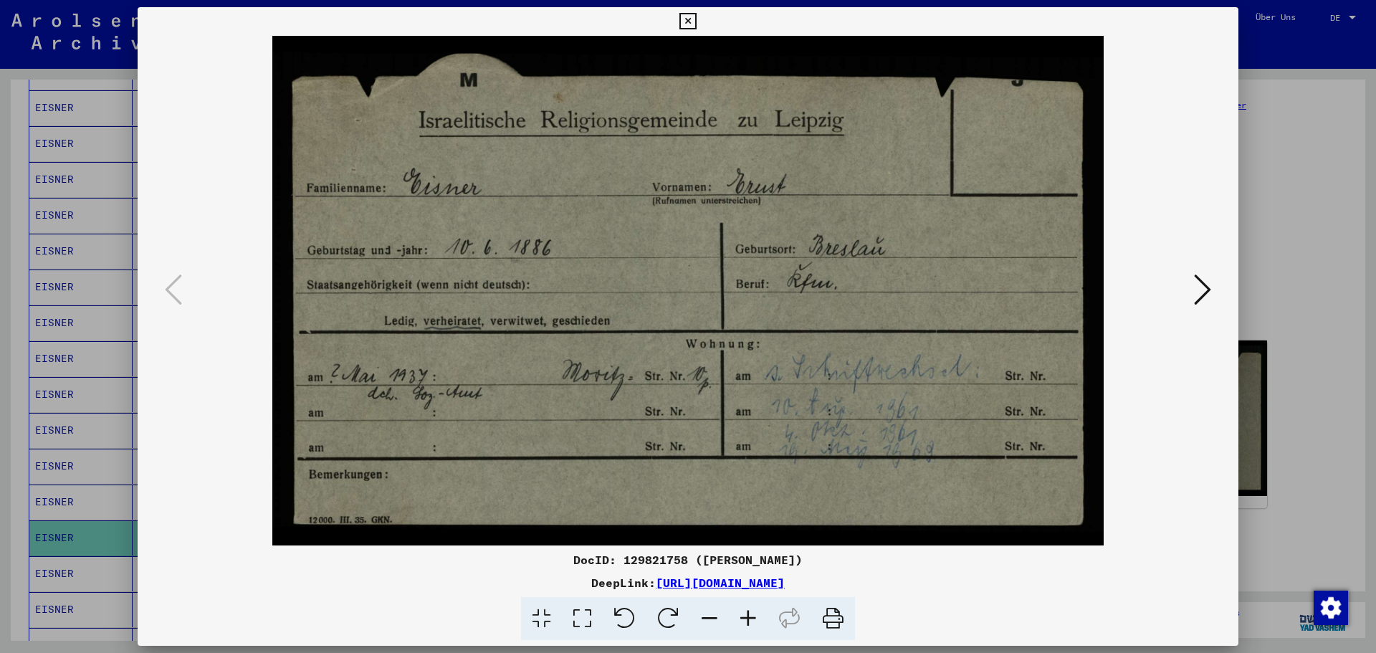
click at [1195, 290] on icon at bounding box center [1202, 289] width 17 height 34
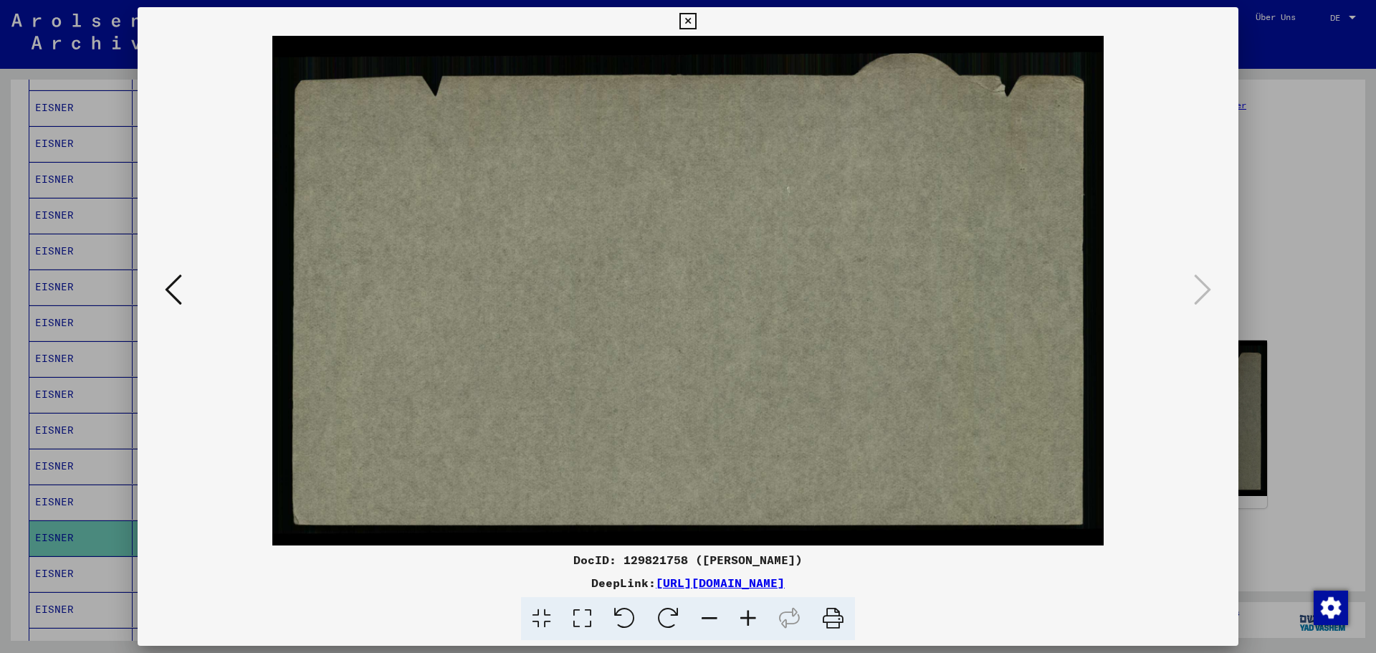
click at [1323, 198] on div at bounding box center [688, 326] width 1376 height 653
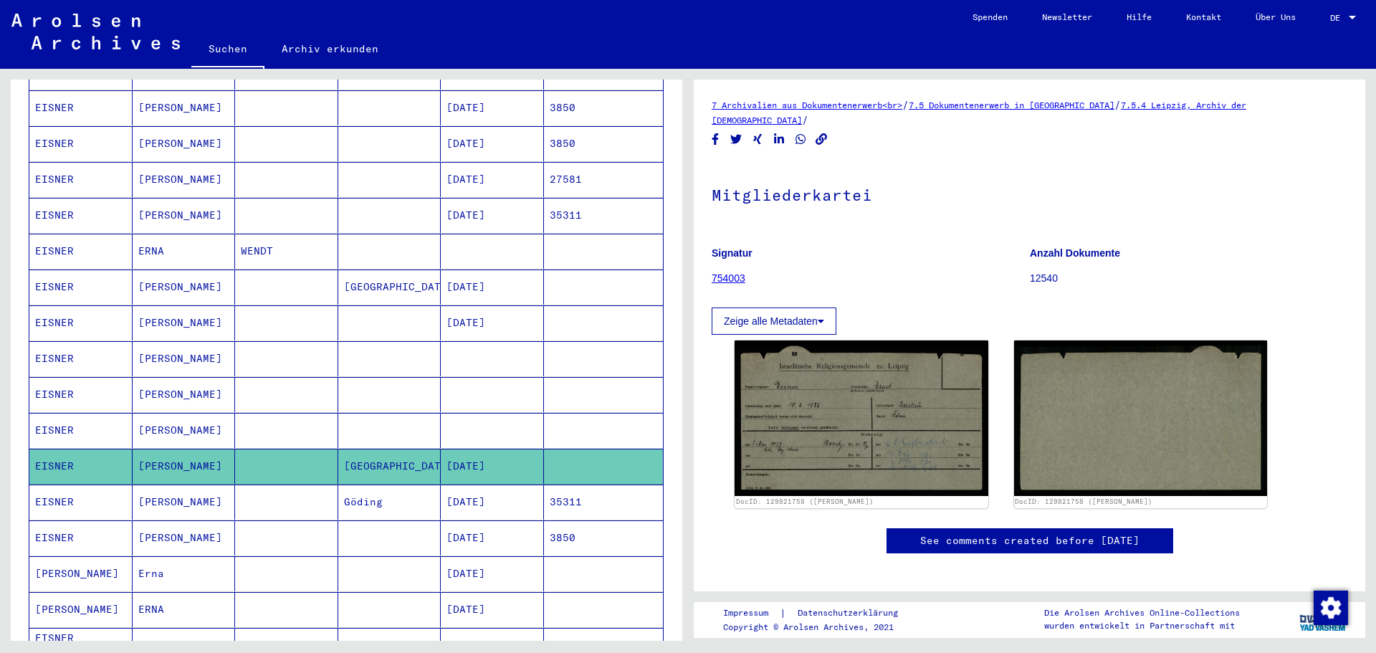
scroll to position [502, 0]
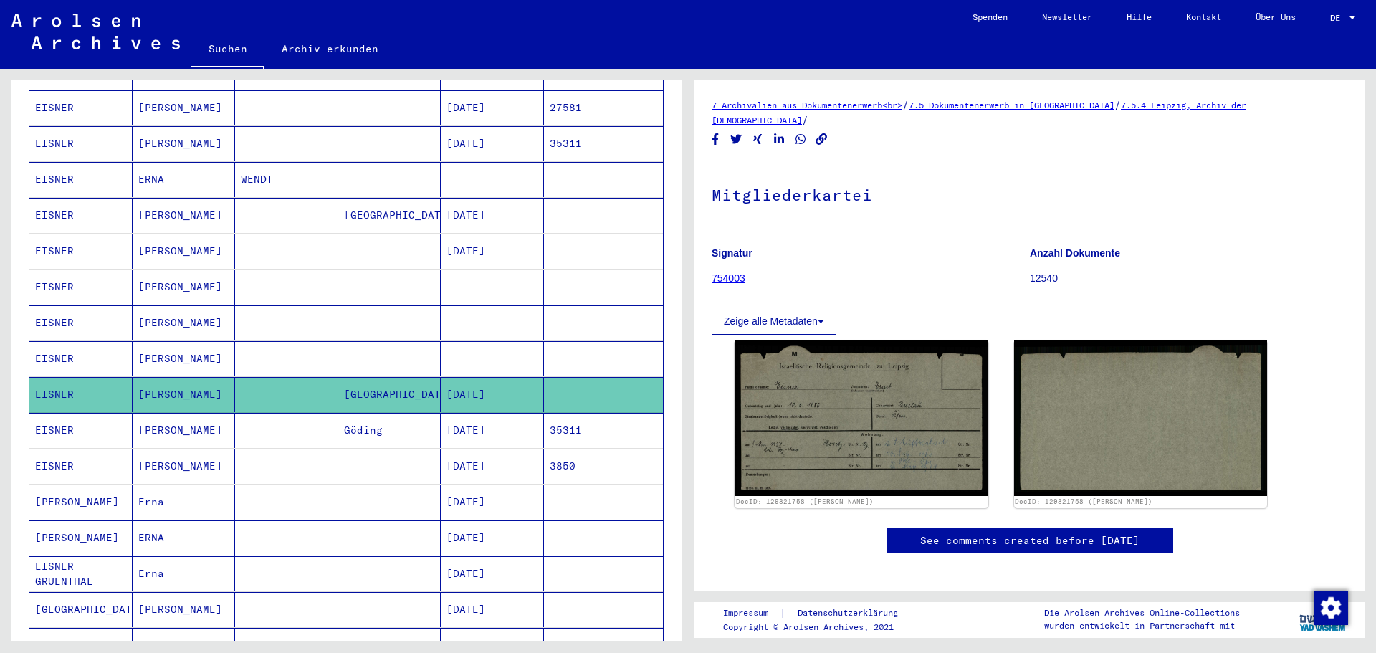
click at [490, 418] on mat-cell "[DATE]" at bounding box center [492, 430] width 103 height 35
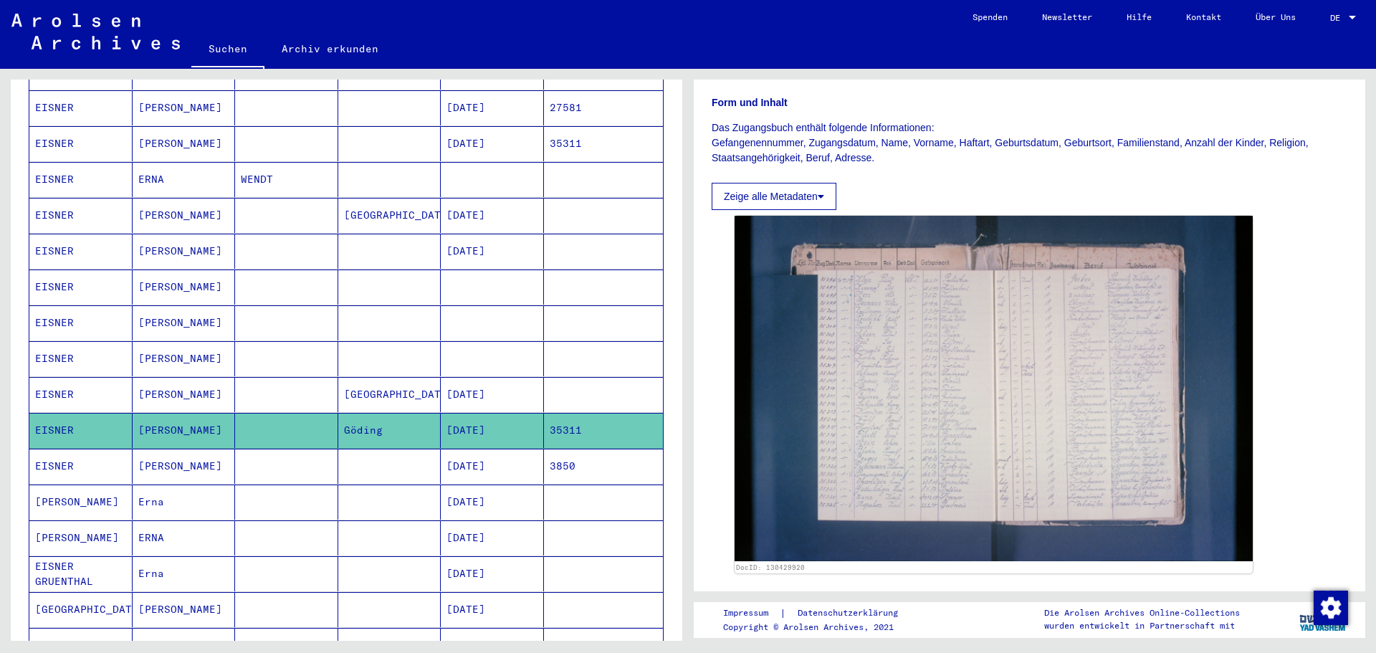
scroll to position [215, 0]
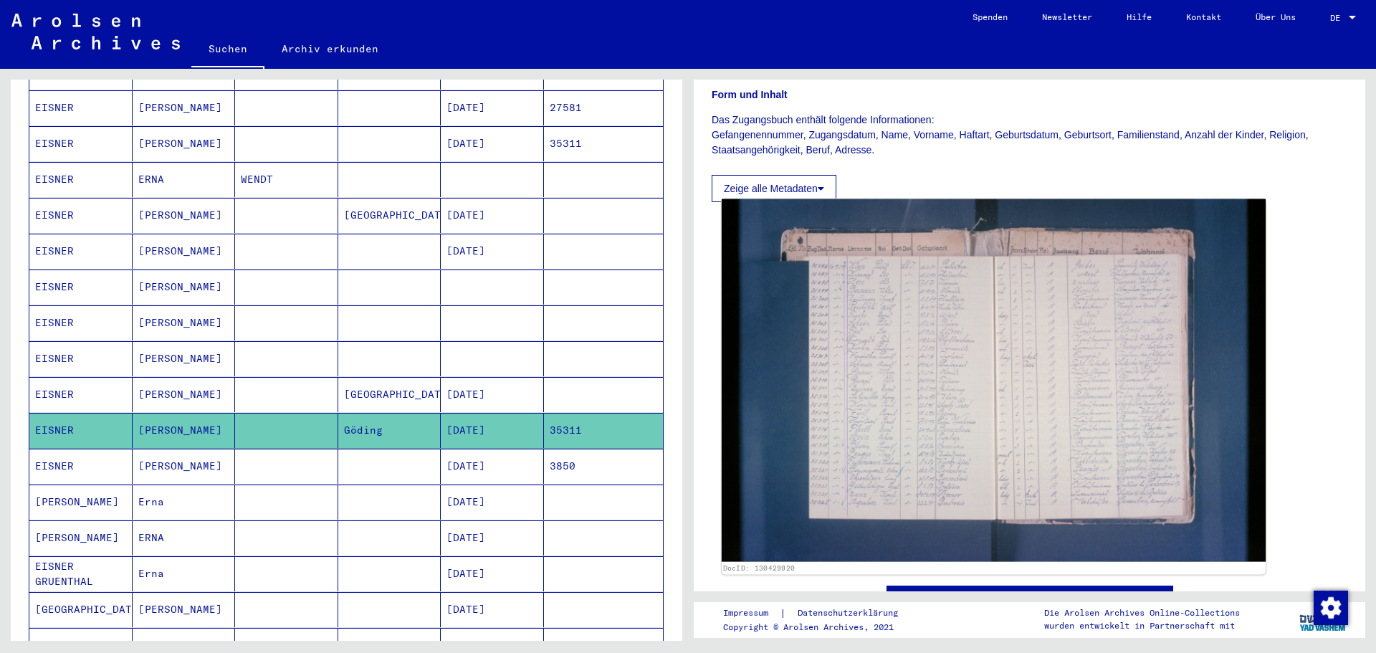
click at [897, 365] on img at bounding box center [994, 380] width 544 height 363
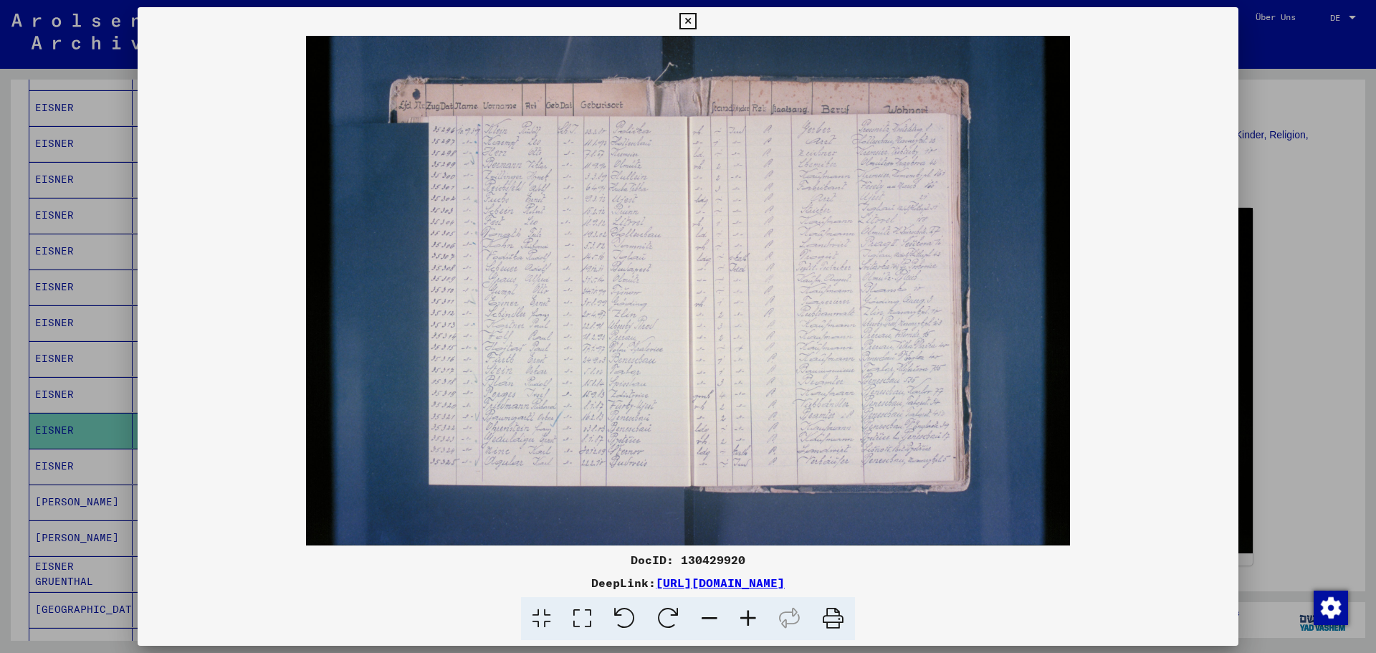
click at [771, 363] on img at bounding box center [688, 291] width 1101 height 510
click at [579, 612] on icon at bounding box center [582, 619] width 41 height 44
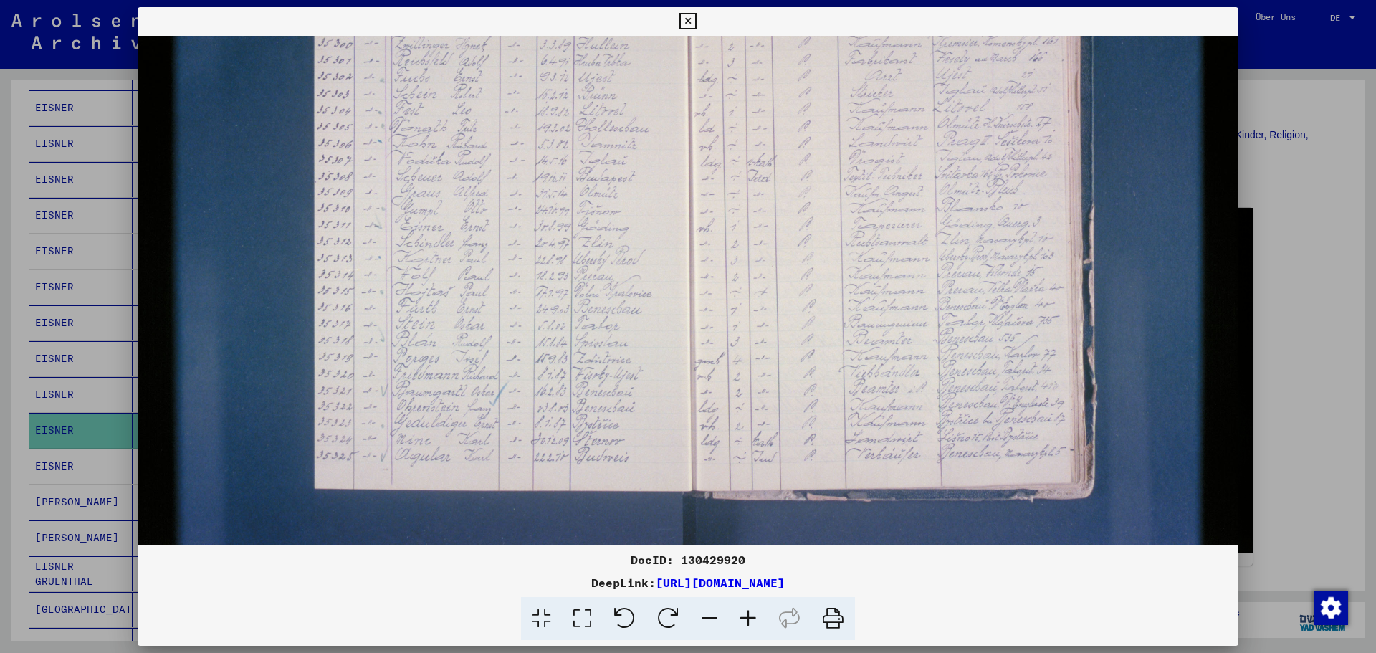
scroll to position [193, 0]
drag, startPoint x: 773, startPoint y: 429, endPoint x: 816, endPoint y: 252, distance: 182.0
click at [816, 252] on img at bounding box center [688, 210] width 1101 height 734
click at [888, 232] on img at bounding box center [688, 210] width 1101 height 734
click at [581, 612] on icon at bounding box center [582, 619] width 41 height 44
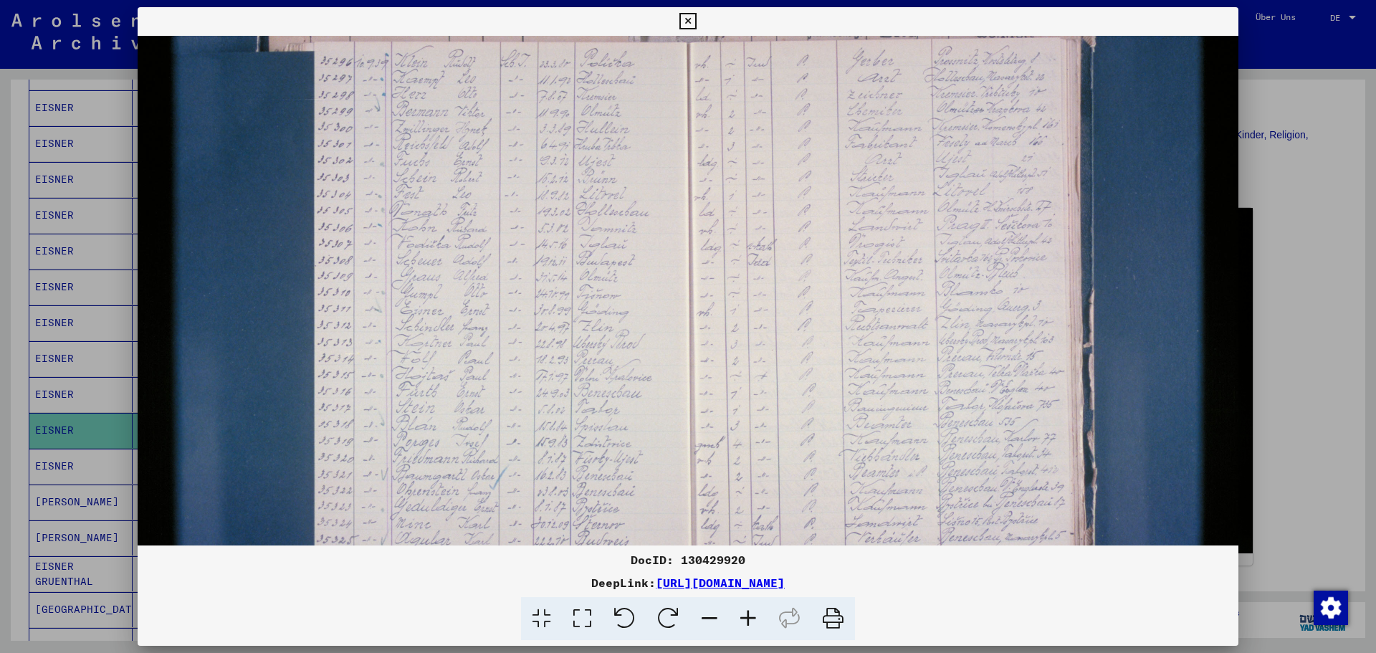
scroll to position [0, 0]
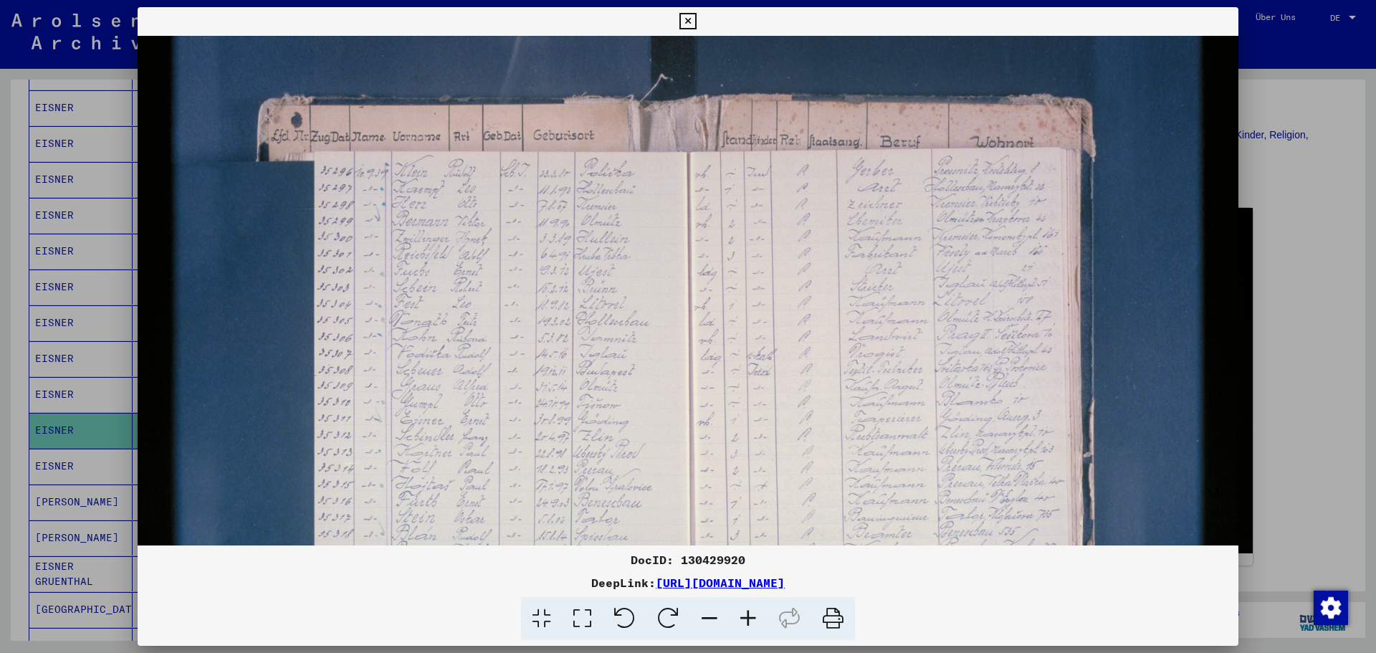
drag, startPoint x: 601, startPoint y: 302, endPoint x: 615, endPoint y: 639, distance: 337.1
click at [615, 639] on div "DocID: 130429920 DeepLink: [URL][DOMAIN_NAME]" at bounding box center [688, 324] width 1101 height 634
click at [688, 23] on icon at bounding box center [687, 21] width 16 height 17
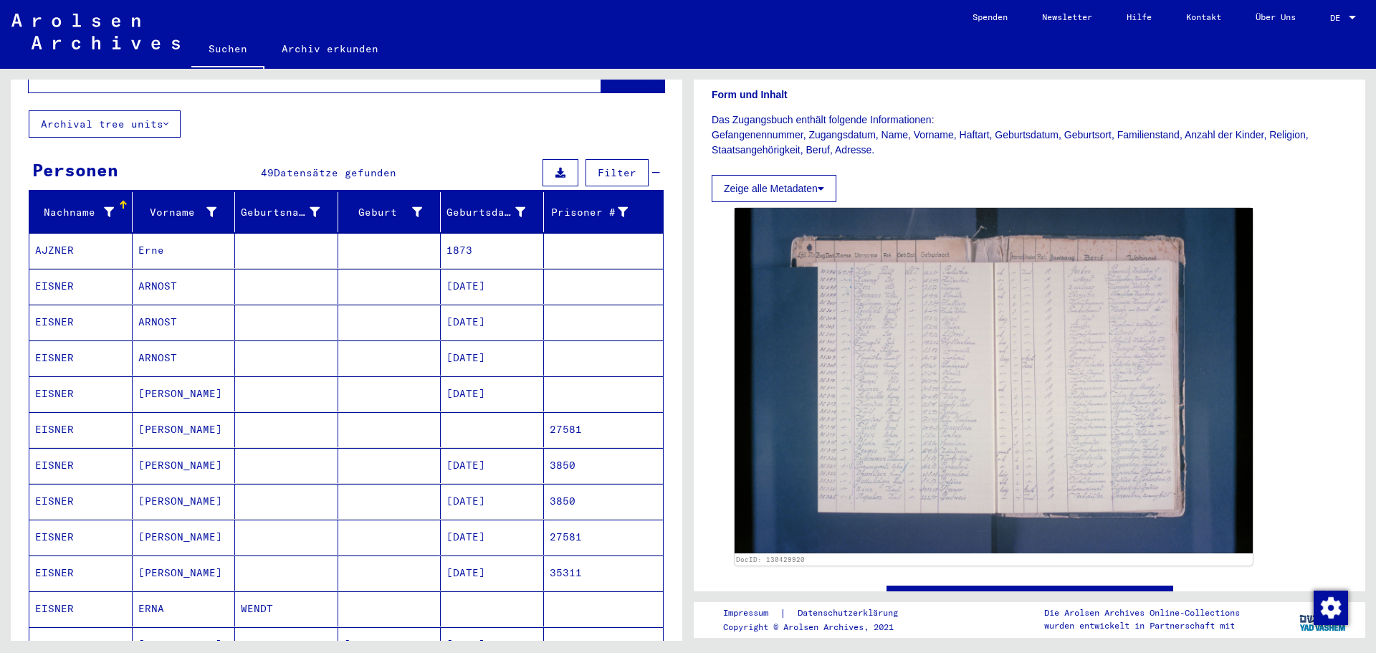
scroll to position [72, 0]
